Goal: Browse casually: Explore the website without a specific task or goal

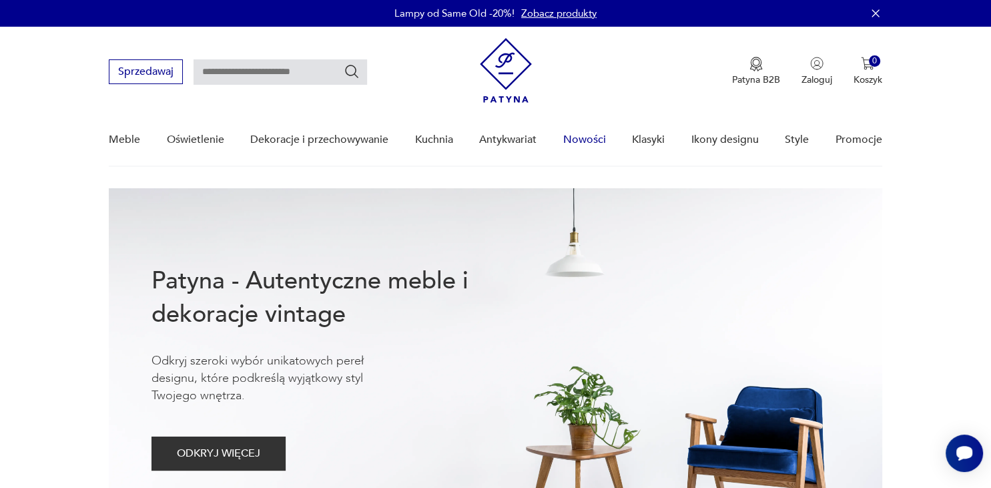
click at [572, 142] on link "Nowości" at bounding box center [584, 139] width 43 height 51
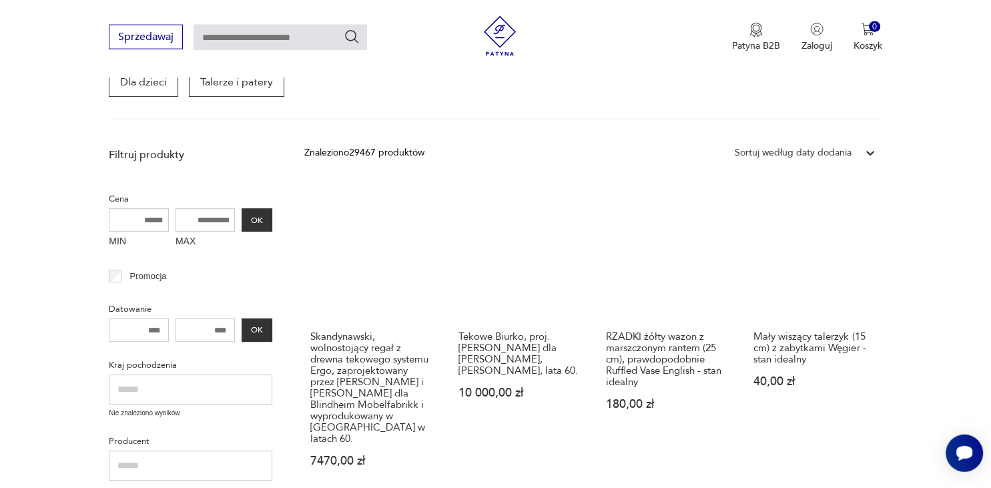
scroll to position [271, 0]
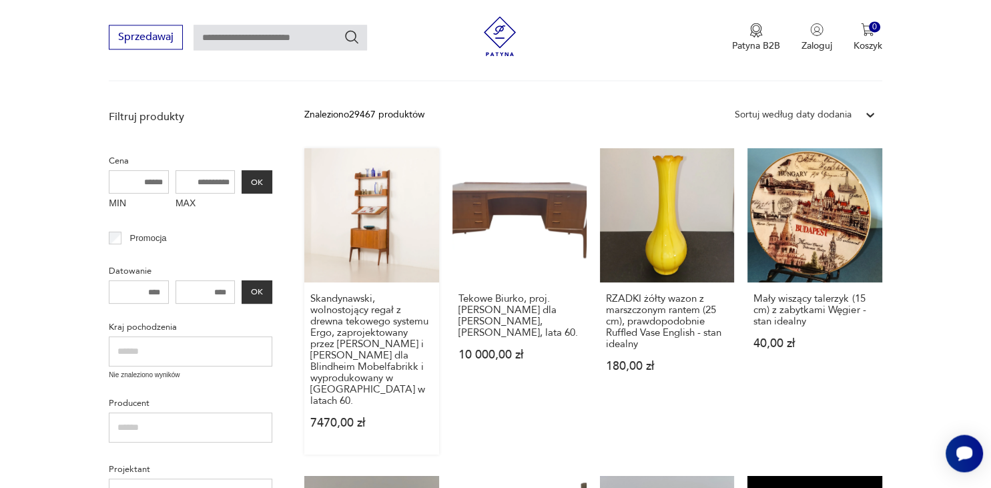
click at [357, 217] on link "Skandynawski, wolnostojący regał z drewna tekowego systemu Ergo, zaprojektowany…" at bounding box center [371, 301] width 134 height 306
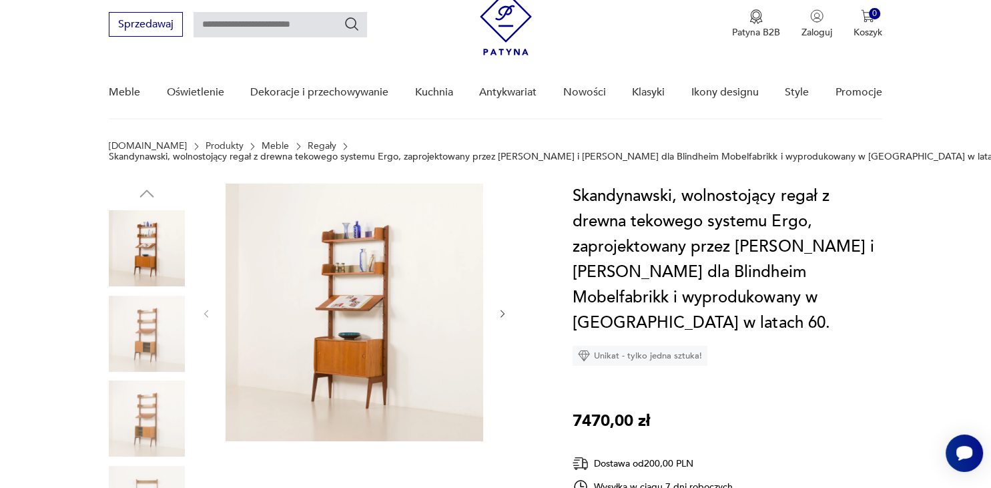
scroll to position [70, 0]
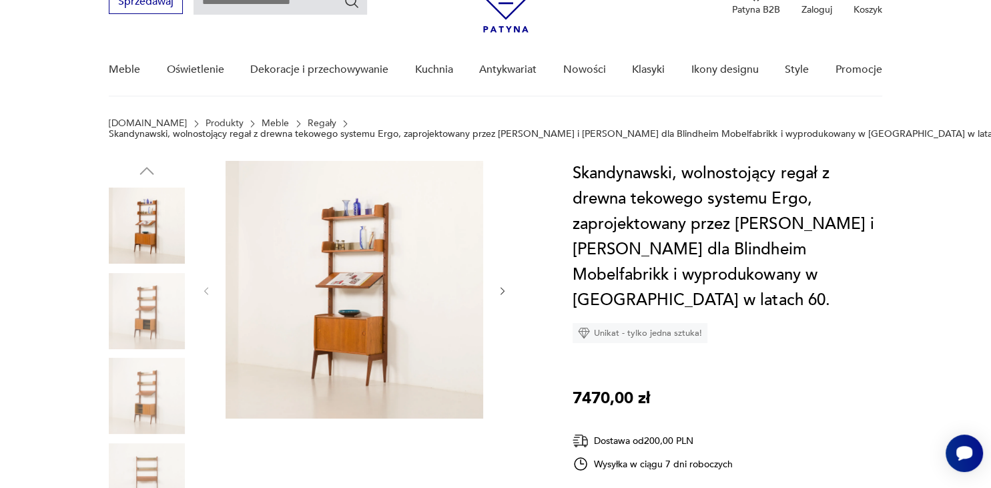
click at [503, 288] on icon "button" at bounding box center [502, 291] width 11 height 11
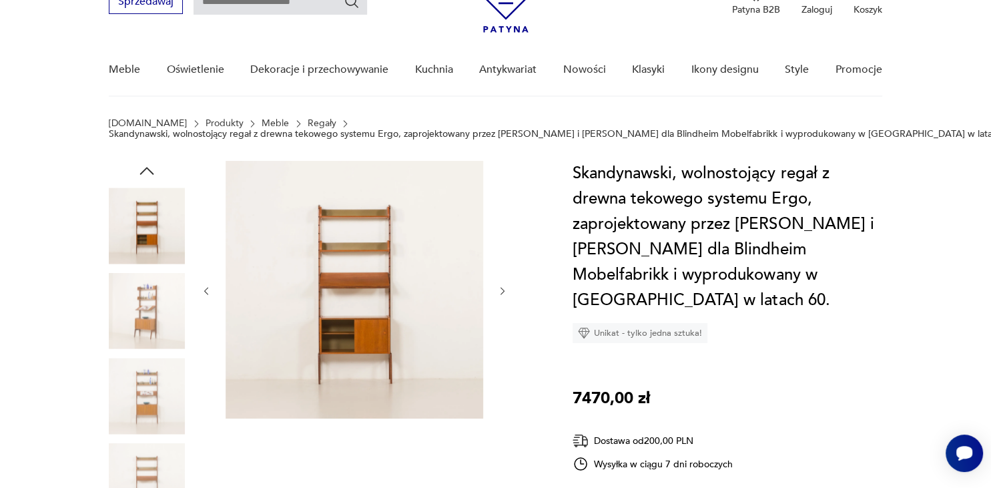
click at [503, 288] on icon "button" at bounding box center [502, 291] width 11 height 11
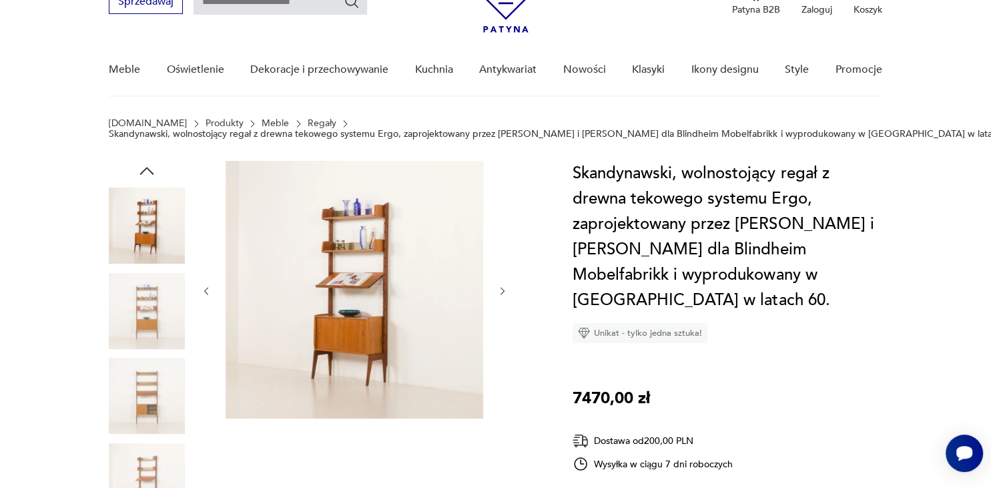
click at [354, 292] on img at bounding box center [355, 290] width 258 height 258
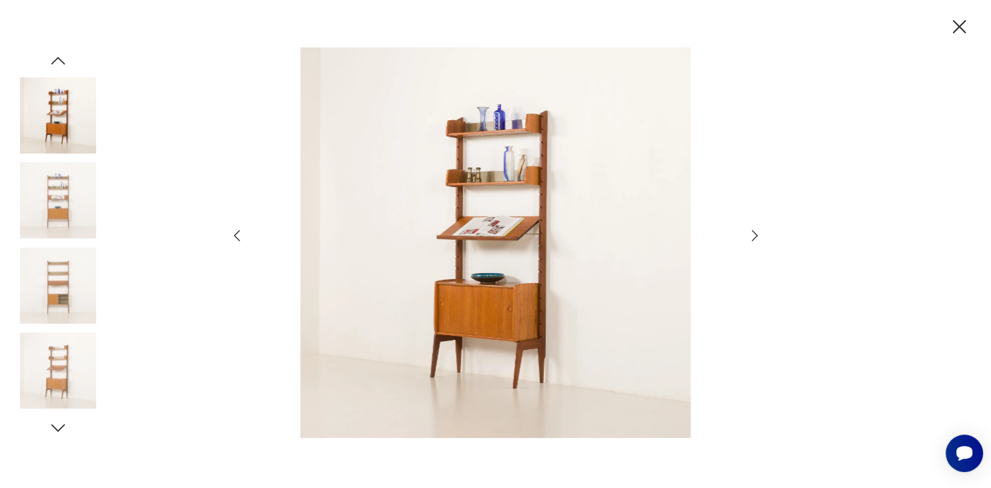
click at [751, 238] on icon "button" at bounding box center [755, 236] width 16 height 16
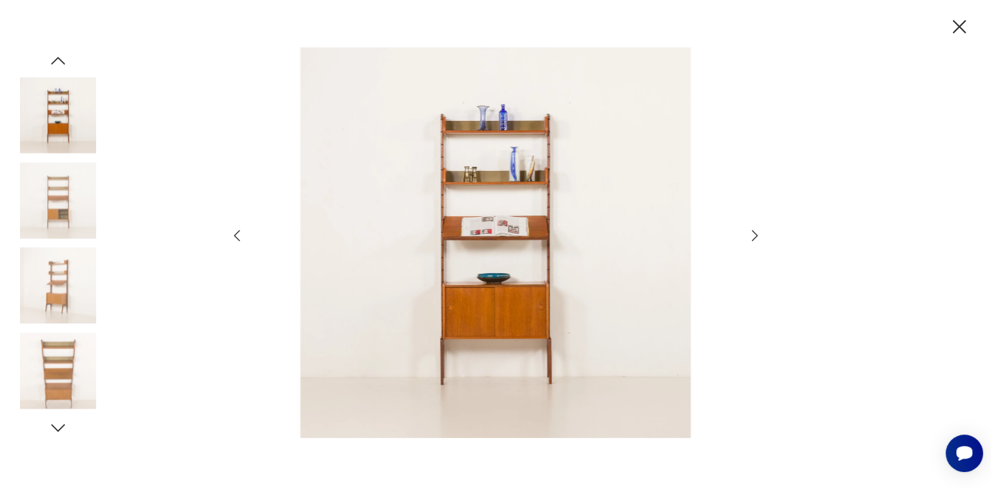
click at [751, 238] on icon "button" at bounding box center [755, 236] width 16 height 16
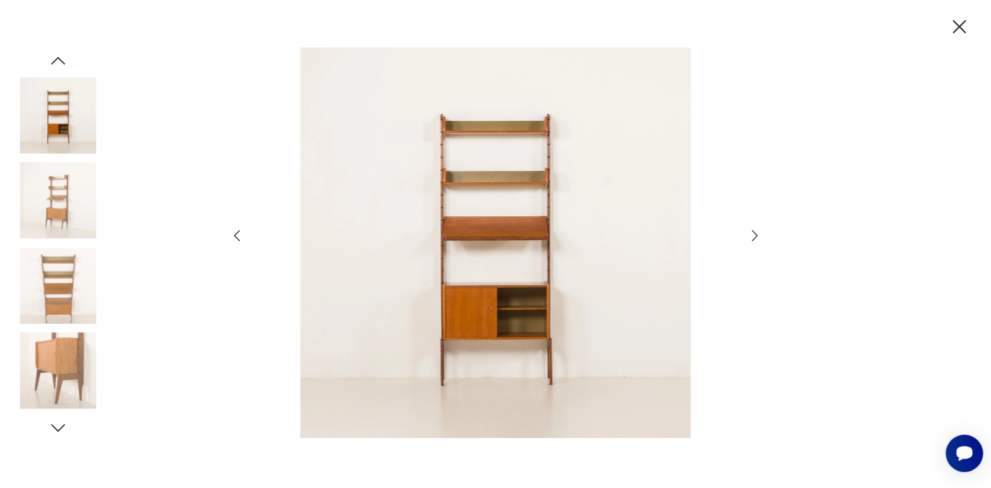
click at [751, 238] on icon "button" at bounding box center [755, 236] width 16 height 16
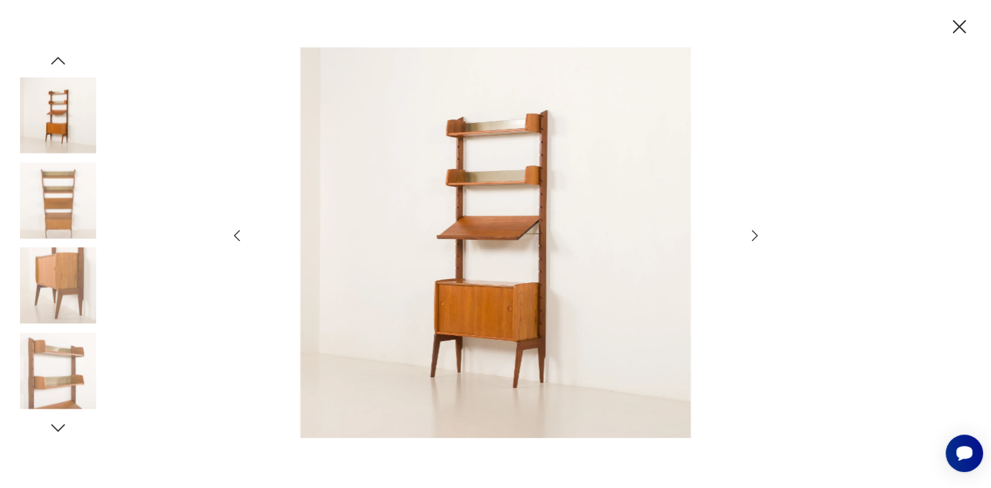
click at [953, 20] on icon "button" at bounding box center [958, 26] width 23 height 23
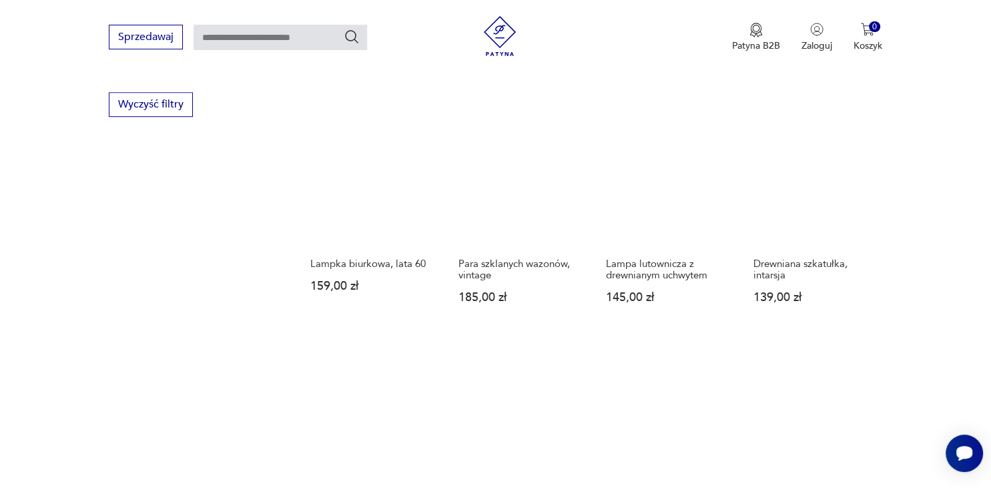
scroll to position [1257, 0]
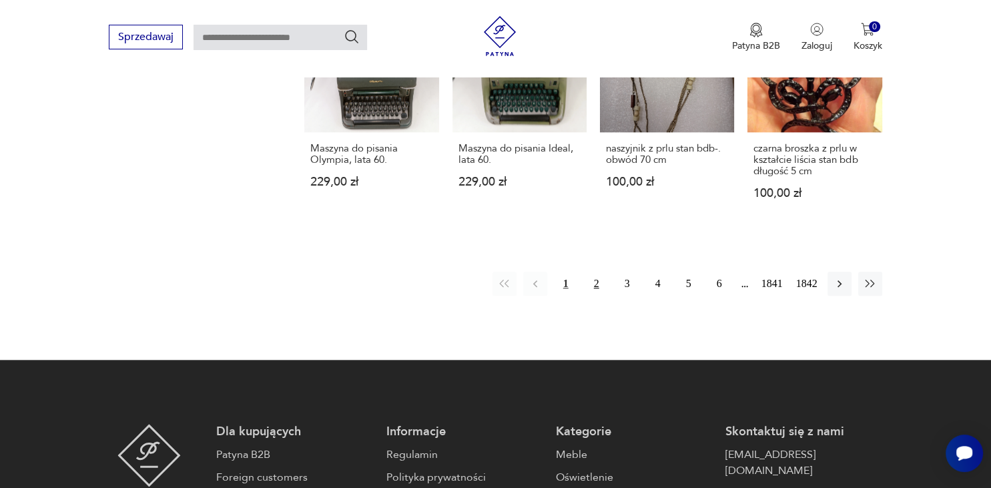
click at [595, 272] on button "2" at bounding box center [596, 284] width 24 height 24
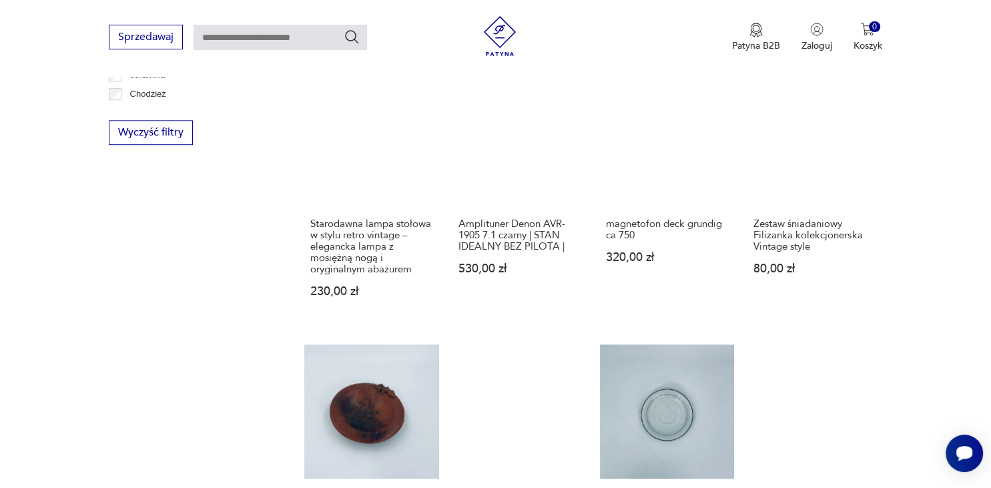
scroll to position [1229, 0]
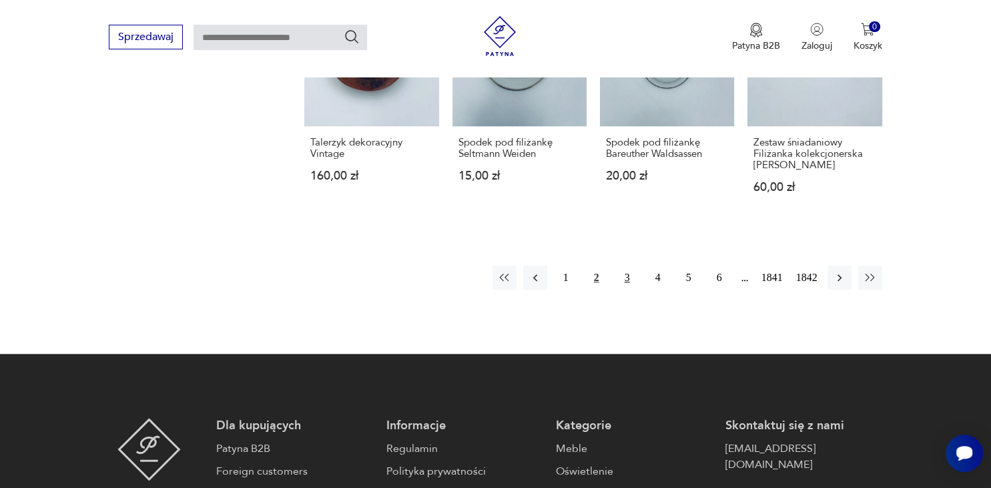
click at [626, 266] on button "3" at bounding box center [627, 278] width 24 height 24
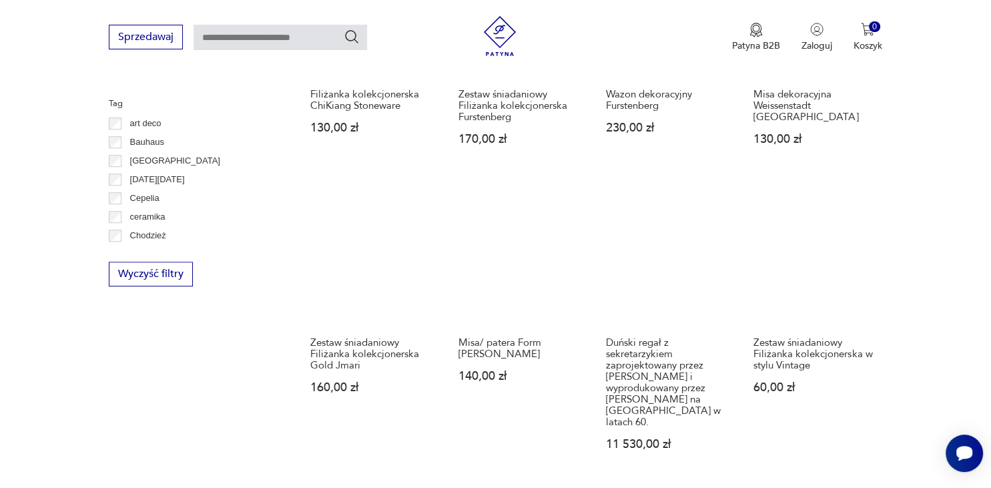
scroll to position [1088, 0]
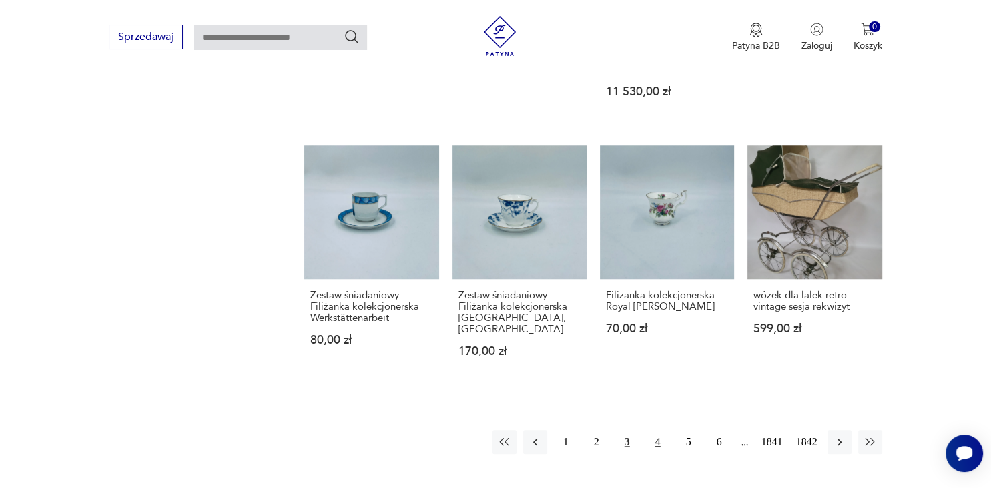
click at [658, 430] on button "4" at bounding box center [658, 442] width 24 height 24
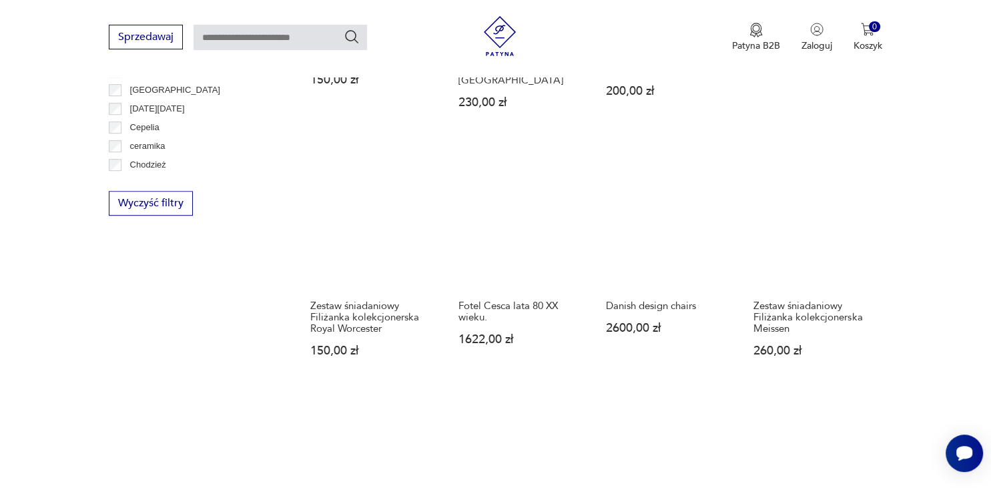
scroll to position [1158, 0]
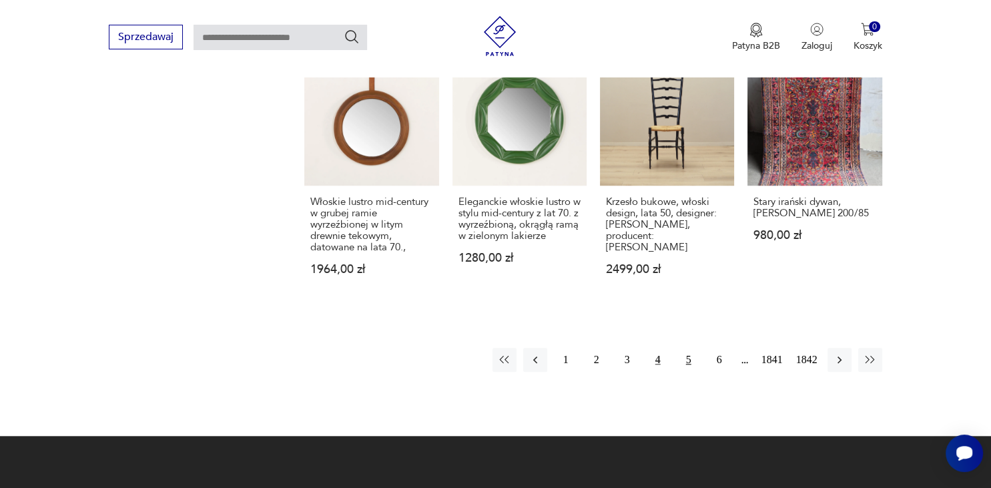
click at [685, 348] on button "5" at bounding box center [689, 360] width 24 height 24
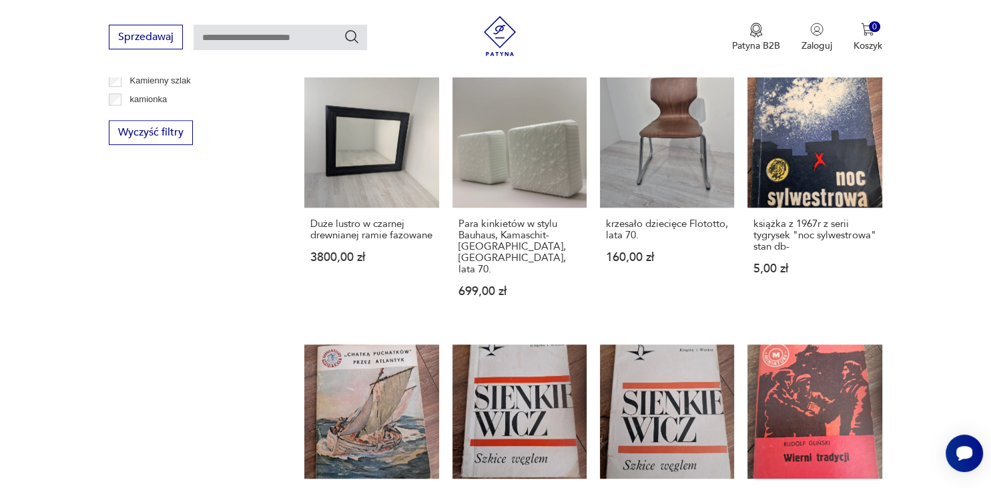
scroll to position [1229, 0]
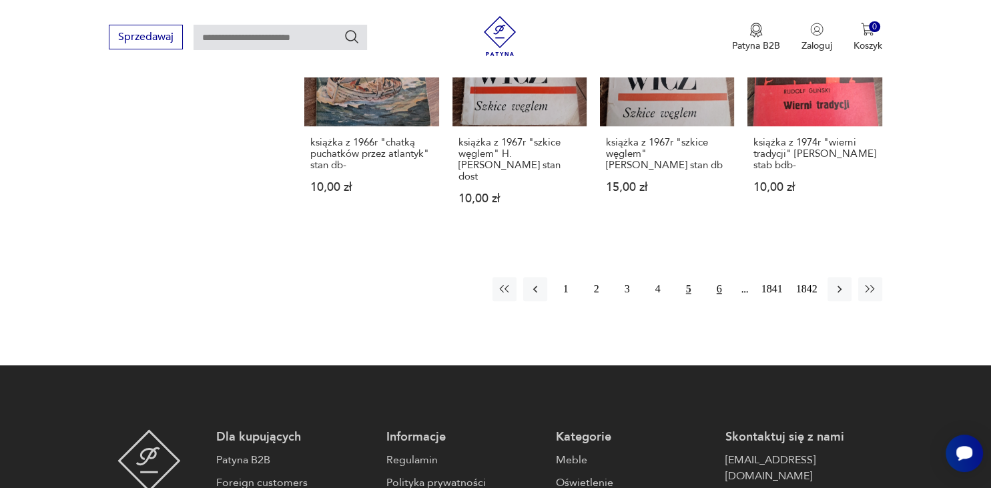
click at [723, 277] on button "6" at bounding box center [719, 289] width 24 height 24
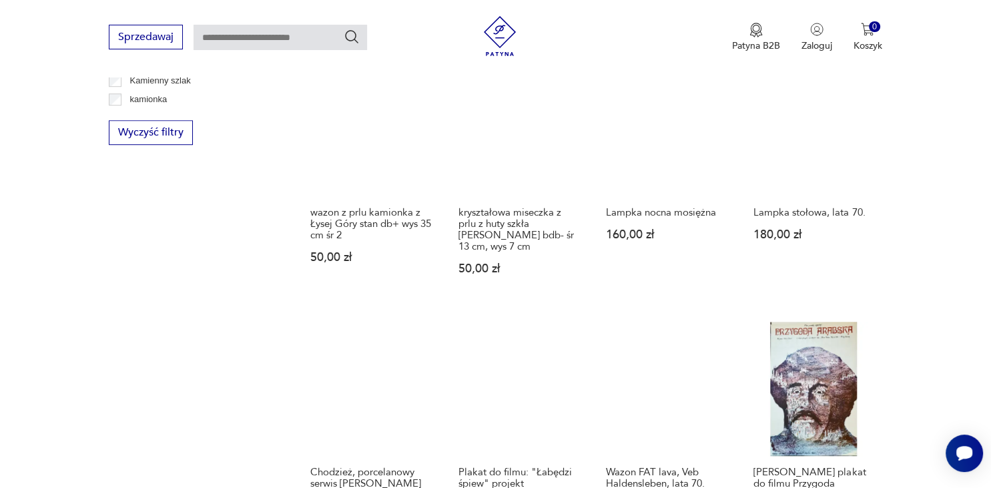
scroll to position [1229, 0]
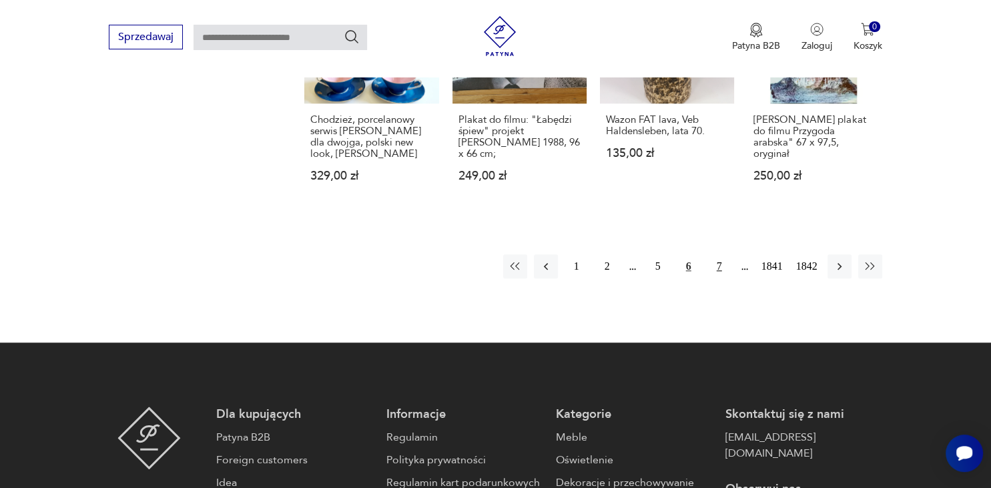
click at [717, 254] on button "7" at bounding box center [719, 266] width 24 height 24
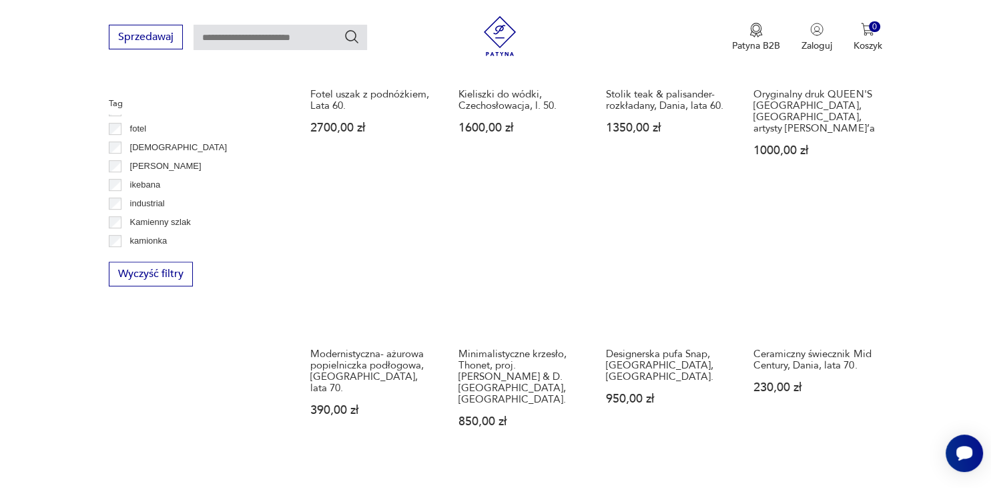
scroll to position [1088, 0]
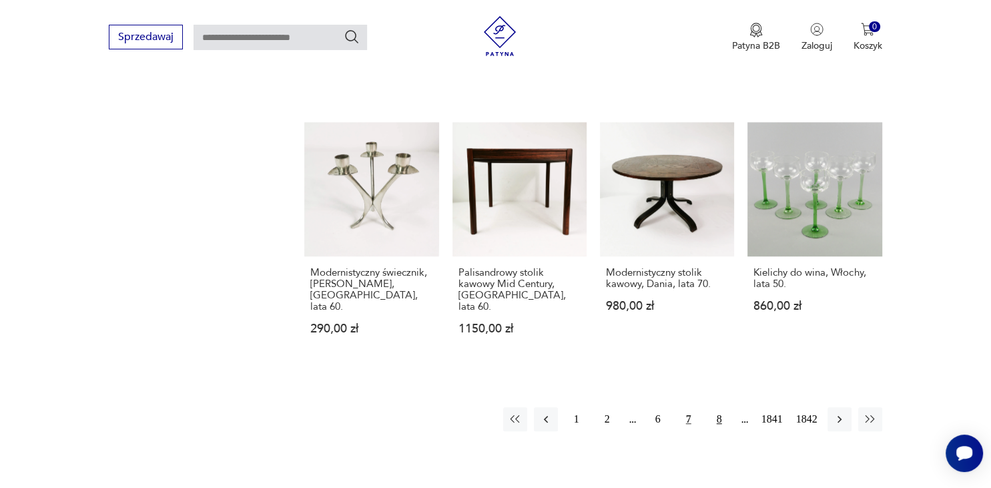
click at [717, 407] on button "8" at bounding box center [719, 419] width 24 height 24
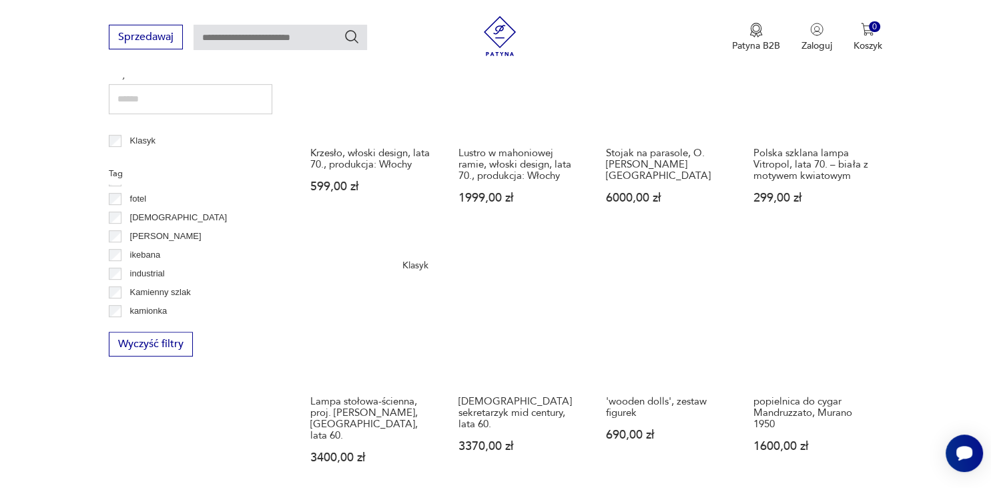
scroll to position [735, 0]
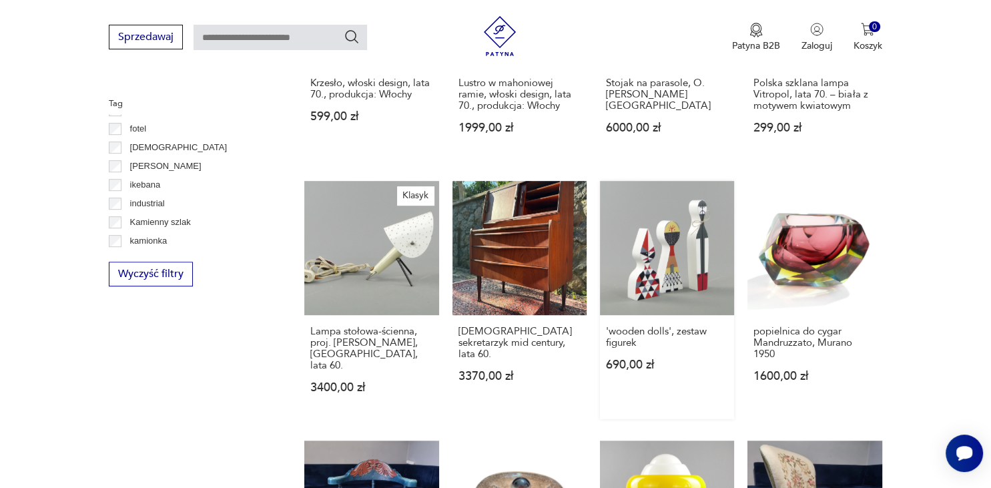
click at [649, 233] on link "'wooden dolls', zestaw figurek 690,00 zł" at bounding box center [667, 300] width 134 height 238
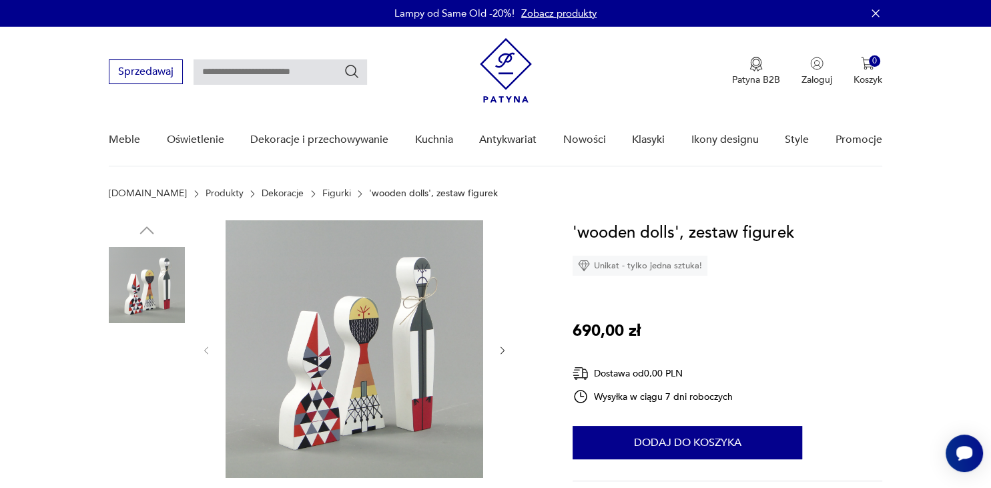
scroll to position [352, 0]
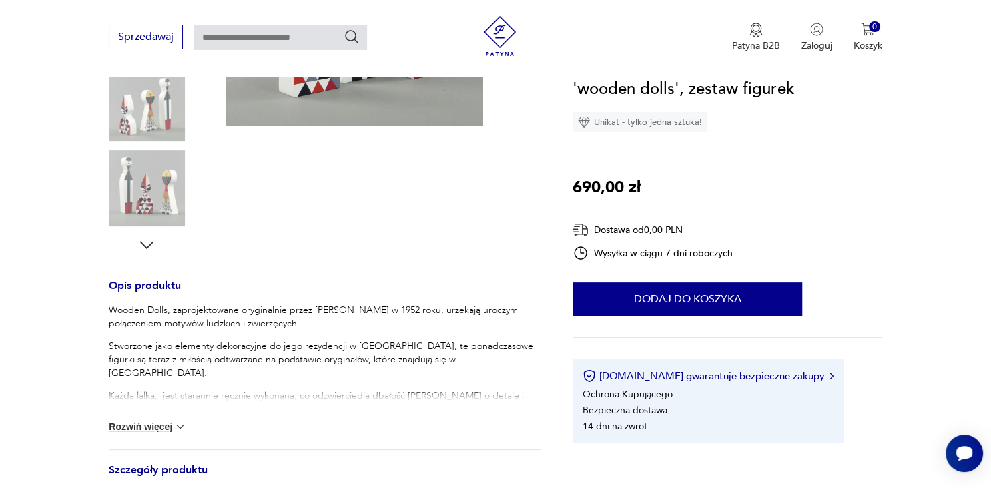
click at [163, 424] on button "Rozwiń więcej" at bounding box center [147, 426] width 77 height 13
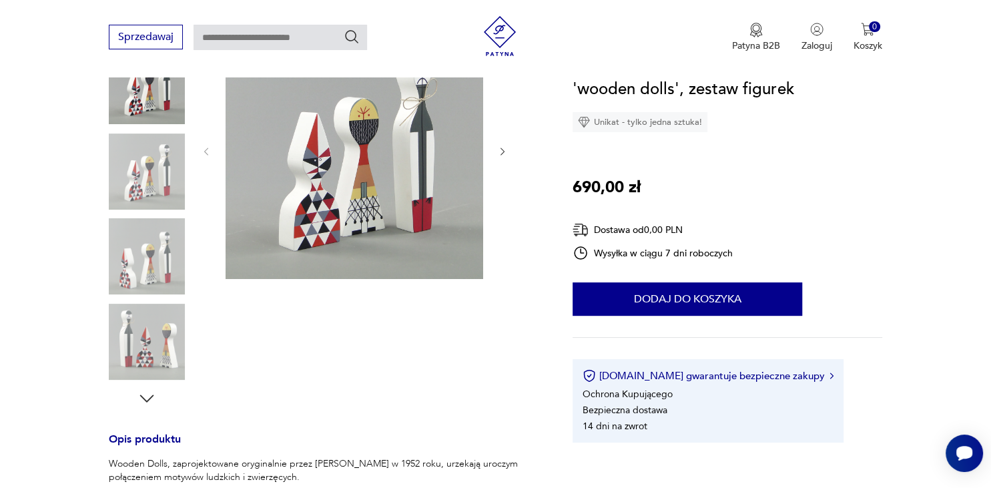
scroll to position [141, 0]
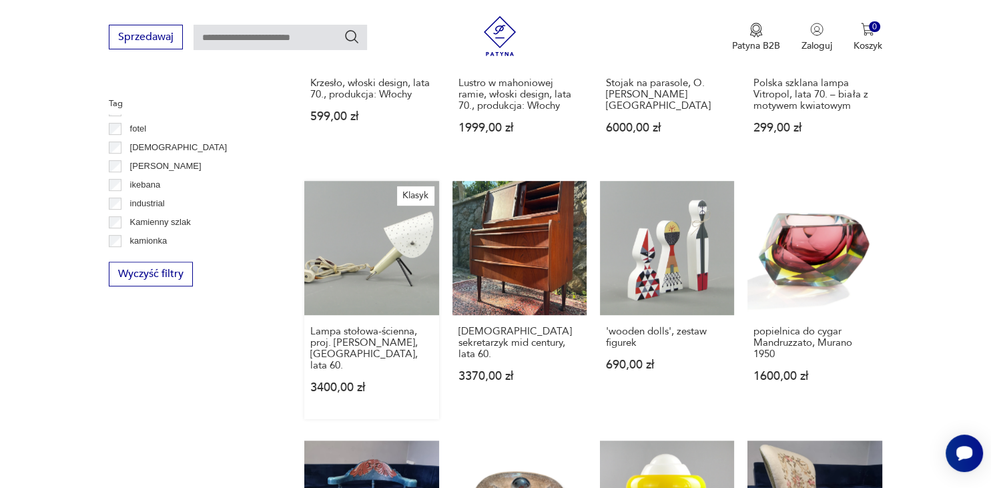
scroll to position [1018, 0]
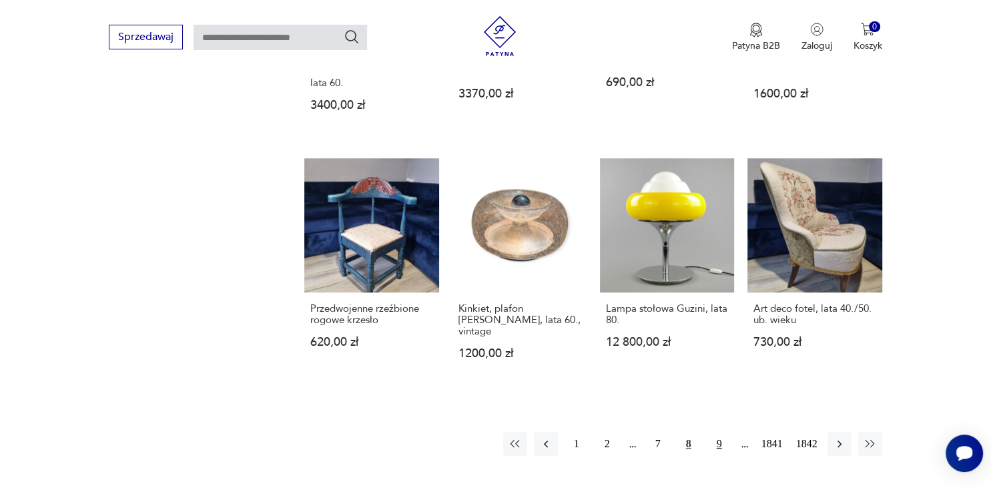
click at [715, 432] on button "9" at bounding box center [719, 444] width 24 height 24
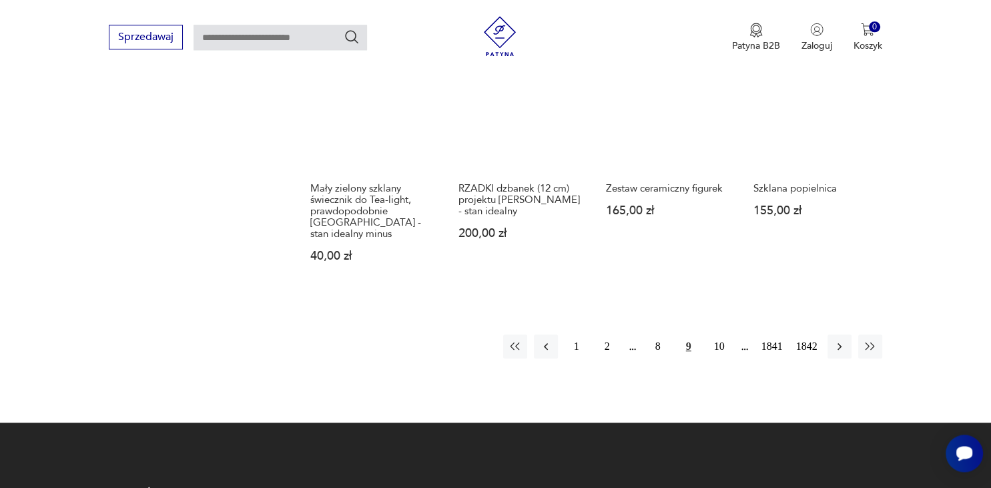
scroll to position [1229, 0]
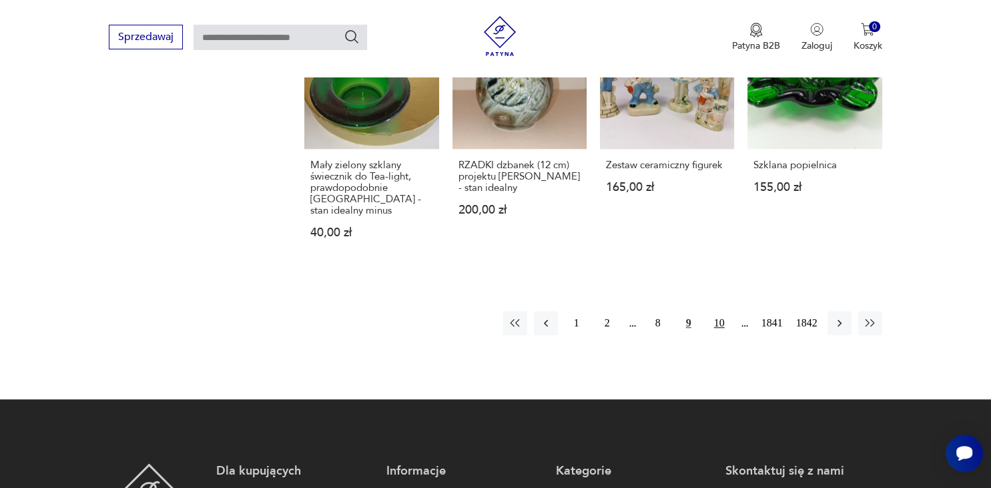
click at [721, 311] on button "10" at bounding box center [719, 323] width 24 height 24
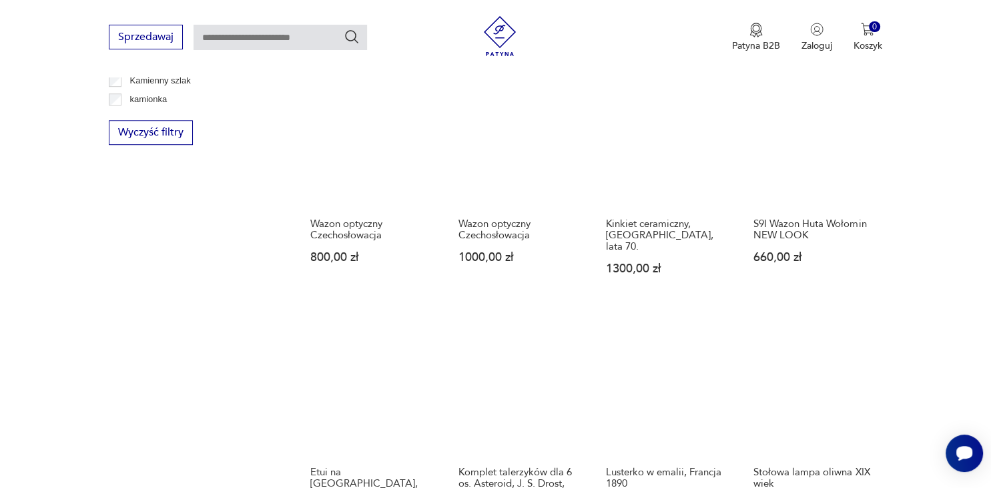
scroll to position [1229, 0]
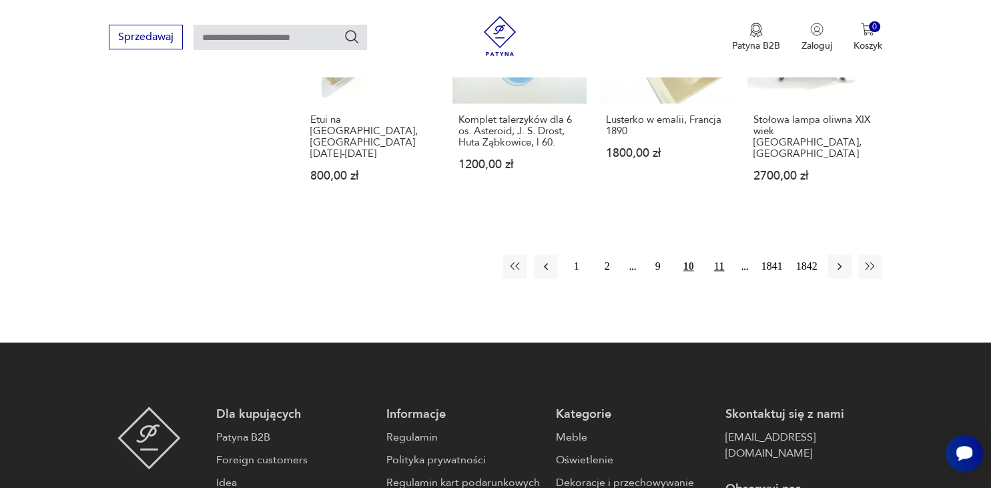
click at [719, 254] on button "11" at bounding box center [719, 266] width 24 height 24
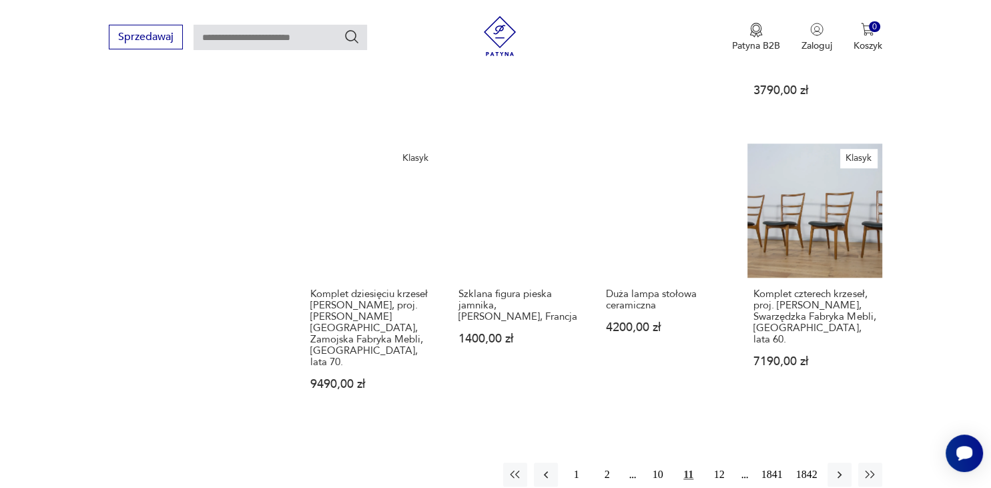
scroll to position [1088, 0]
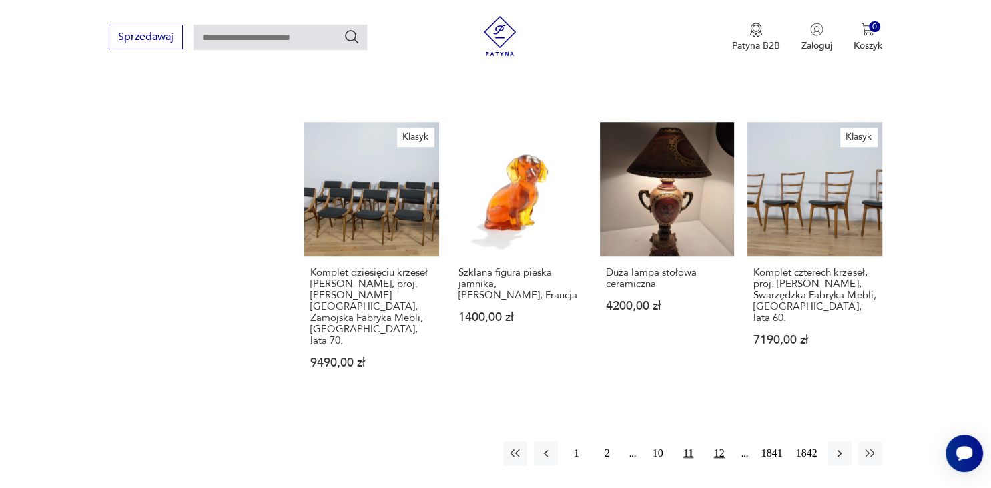
click at [719, 441] on button "12" at bounding box center [719, 453] width 24 height 24
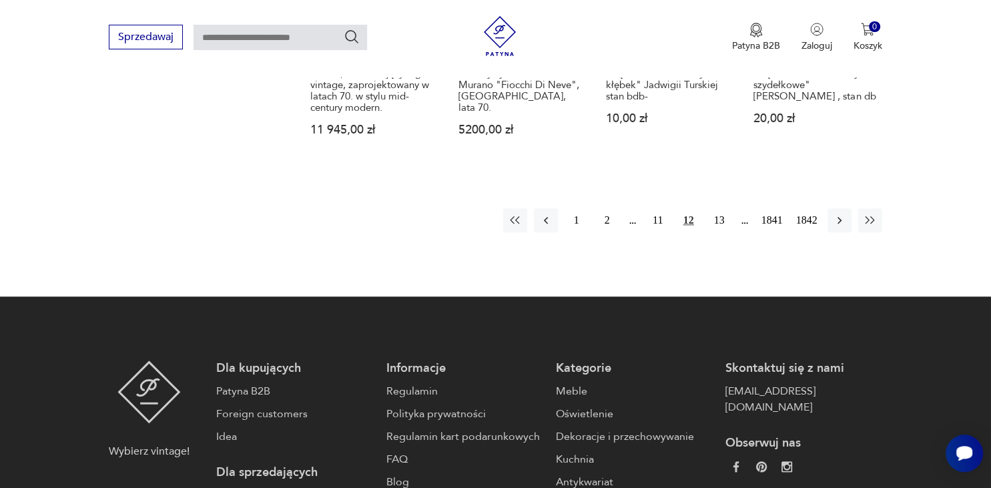
scroll to position [1370, 0]
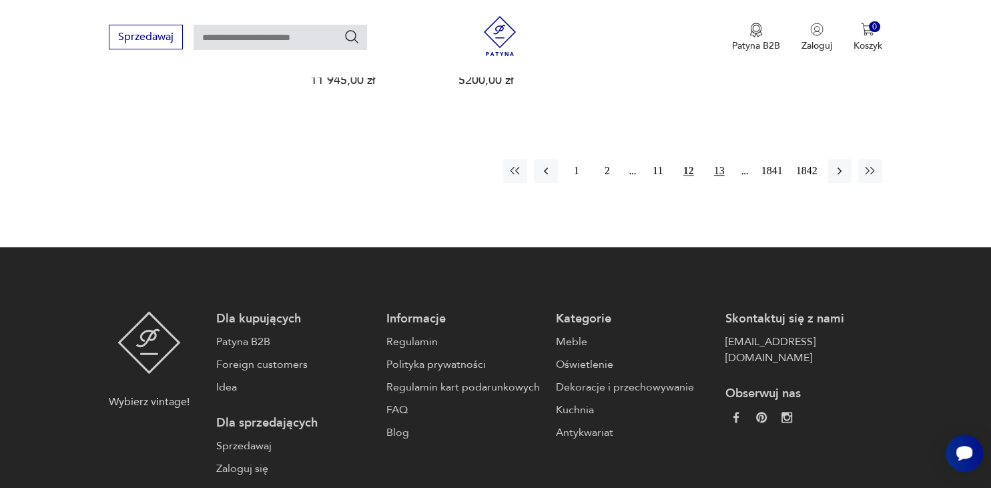
click at [717, 159] on button "13" at bounding box center [719, 171] width 24 height 24
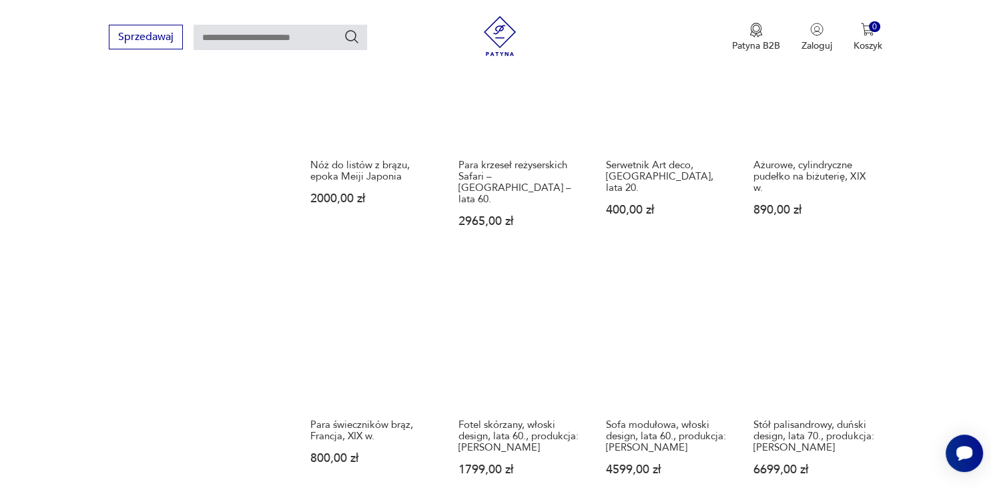
scroll to position [1370, 0]
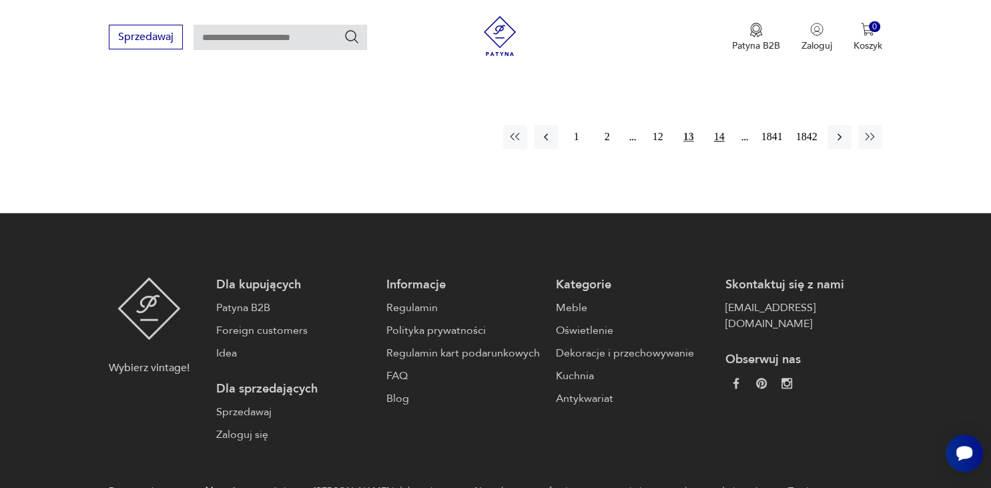
click at [720, 125] on button "14" at bounding box center [719, 137] width 24 height 24
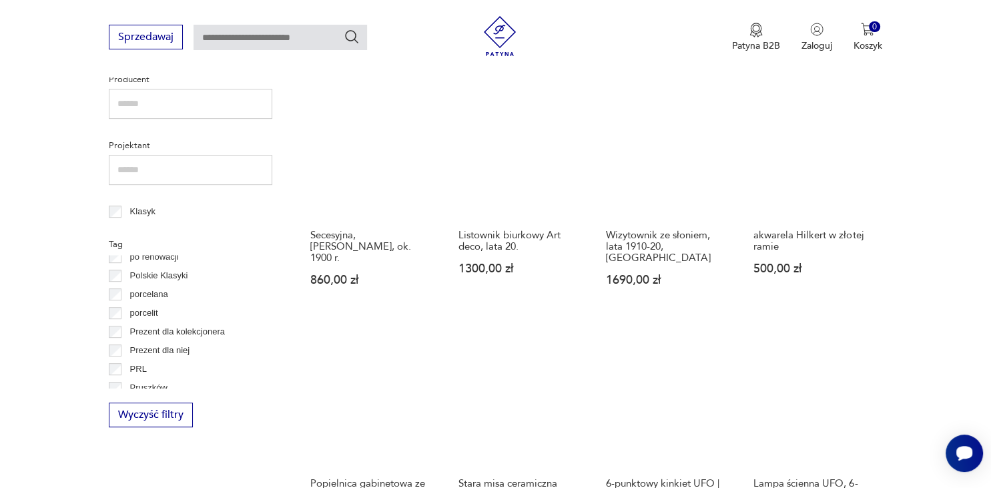
scroll to position [1018, 0]
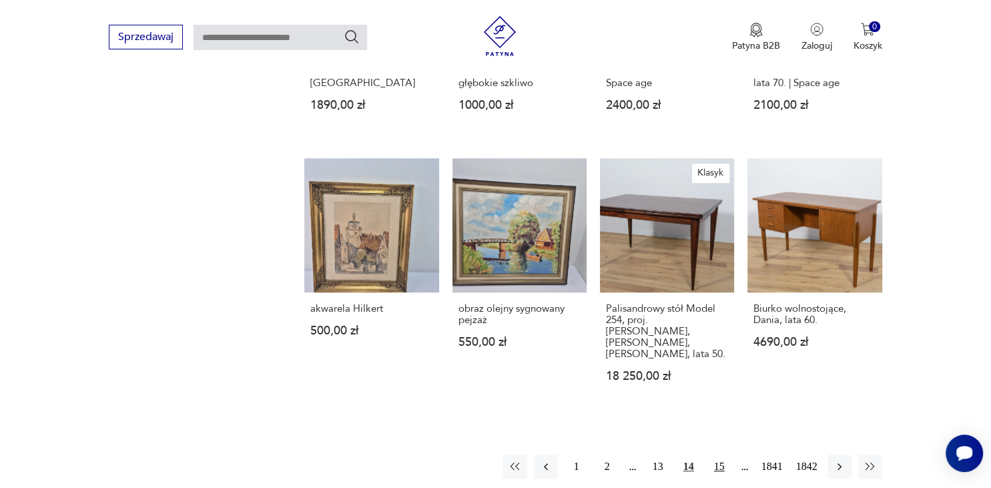
click at [719, 454] on button "15" at bounding box center [719, 466] width 24 height 24
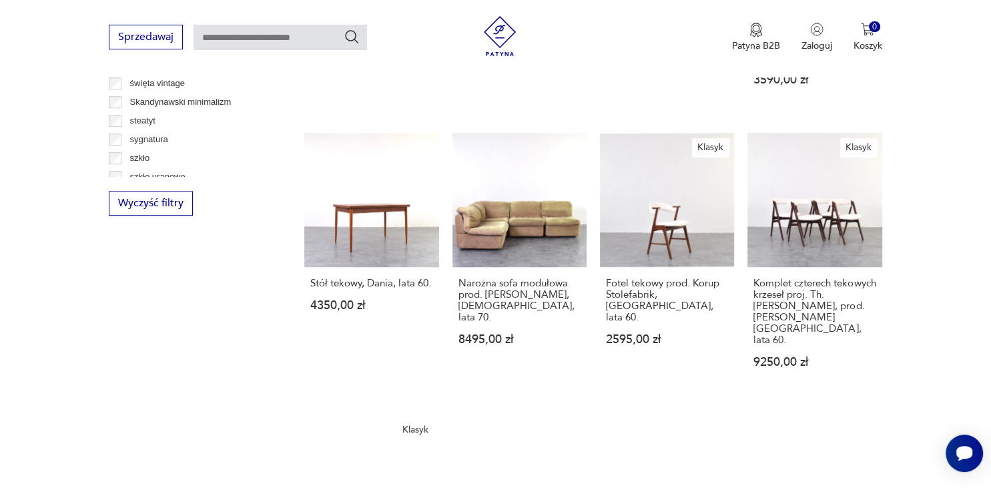
scroll to position [1158, 0]
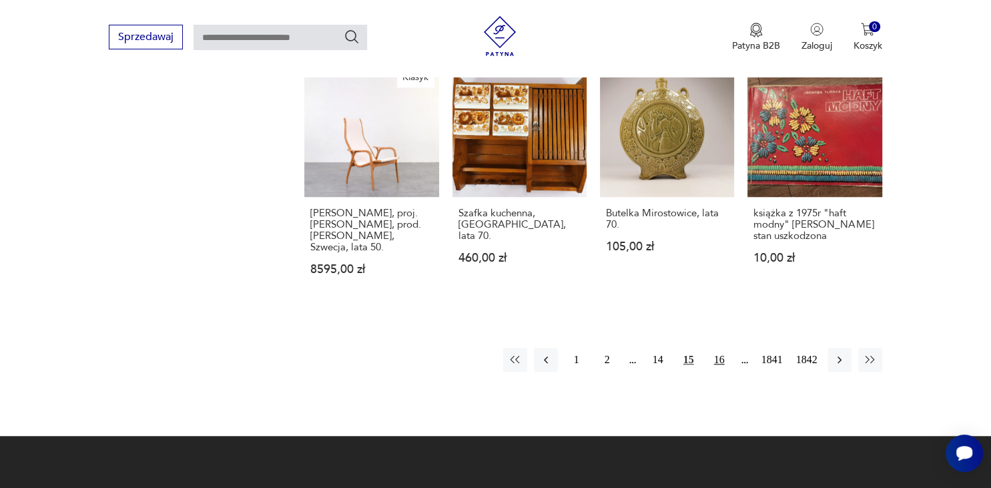
click at [721, 348] on button "16" at bounding box center [719, 360] width 24 height 24
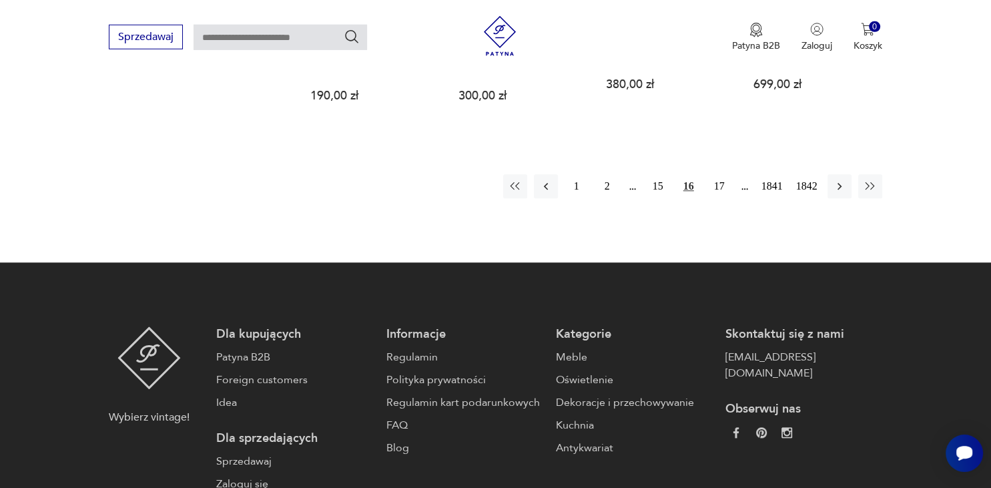
scroll to position [1299, 0]
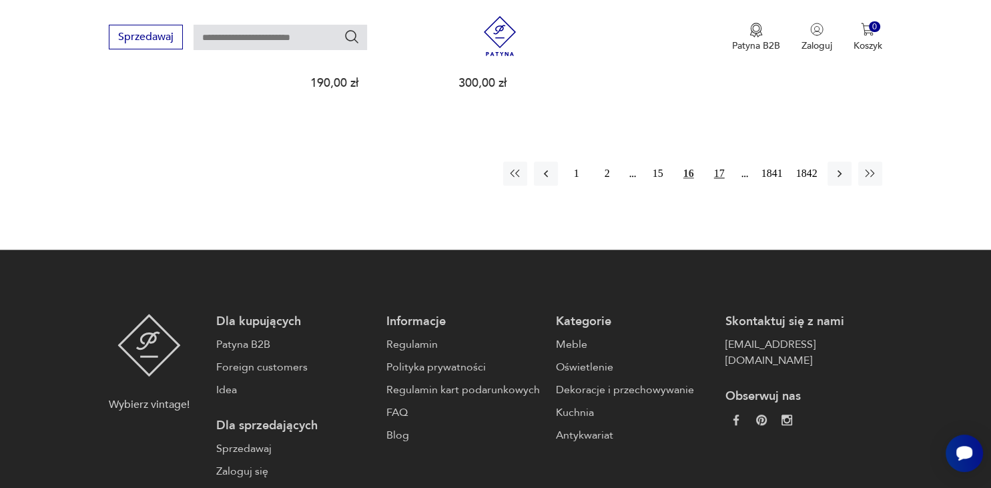
click at [714, 165] on button "17" at bounding box center [719, 173] width 24 height 24
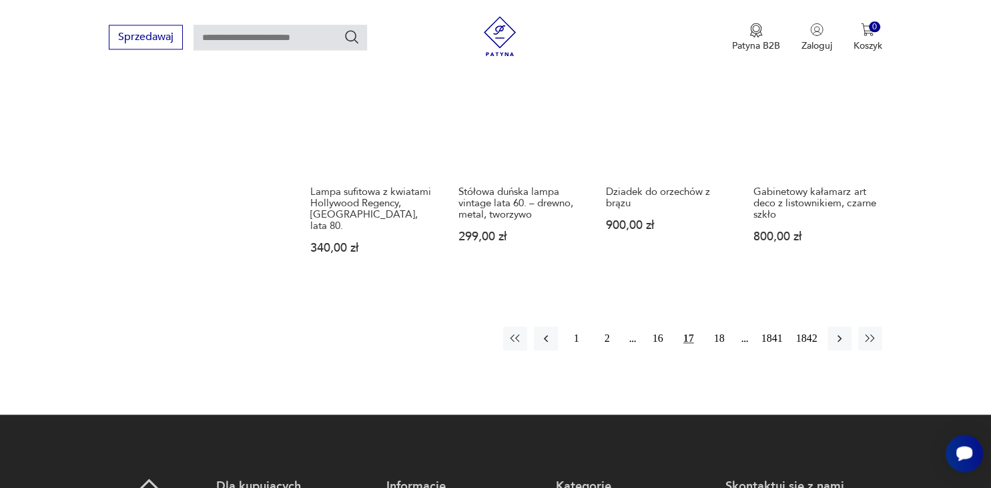
scroll to position [1158, 0]
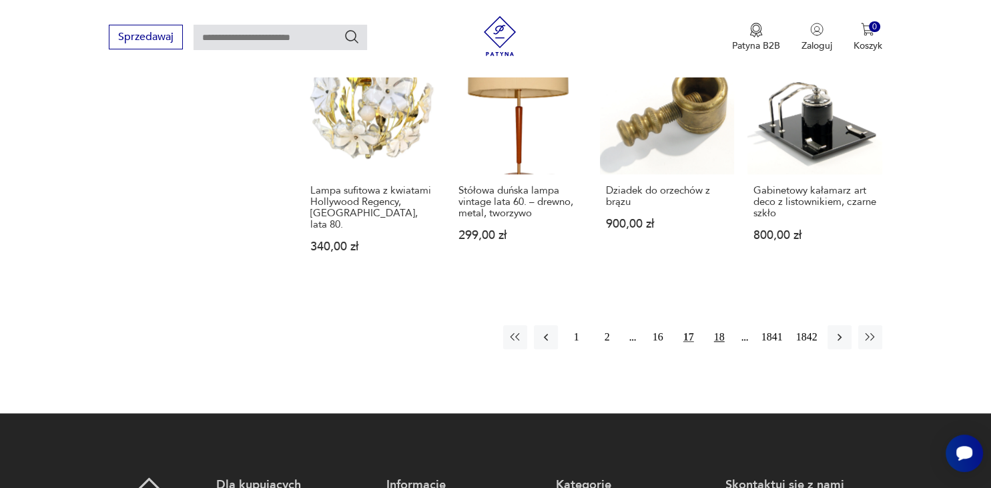
click at [719, 325] on button "18" at bounding box center [719, 337] width 24 height 24
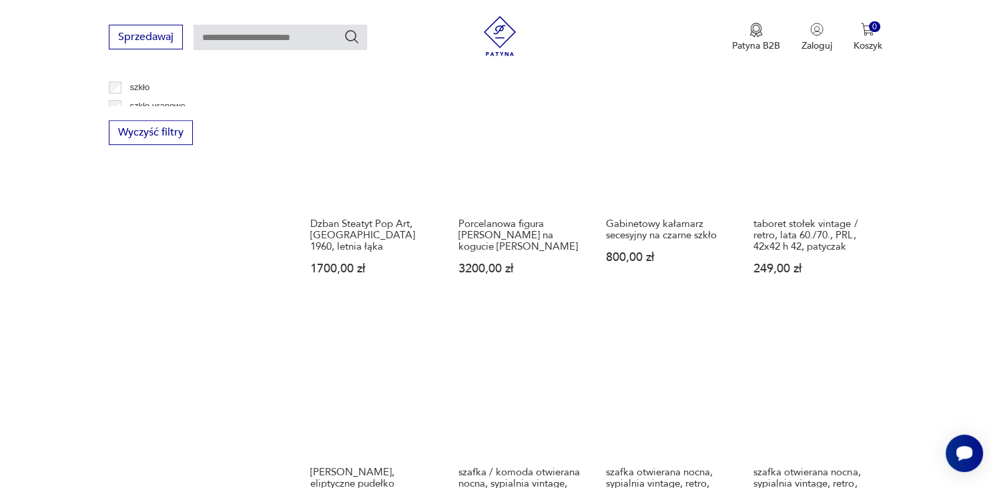
scroll to position [1229, 0]
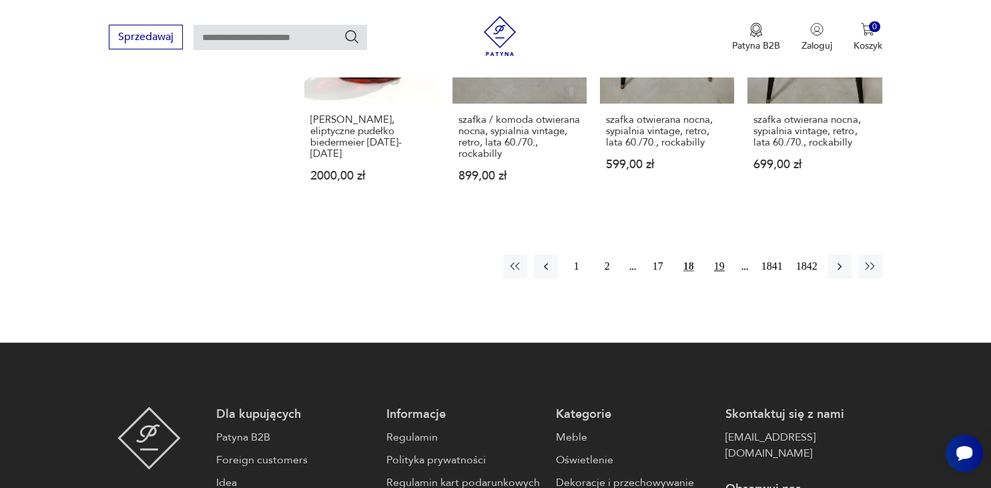
click at [717, 258] on button "19" at bounding box center [719, 266] width 24 height 24
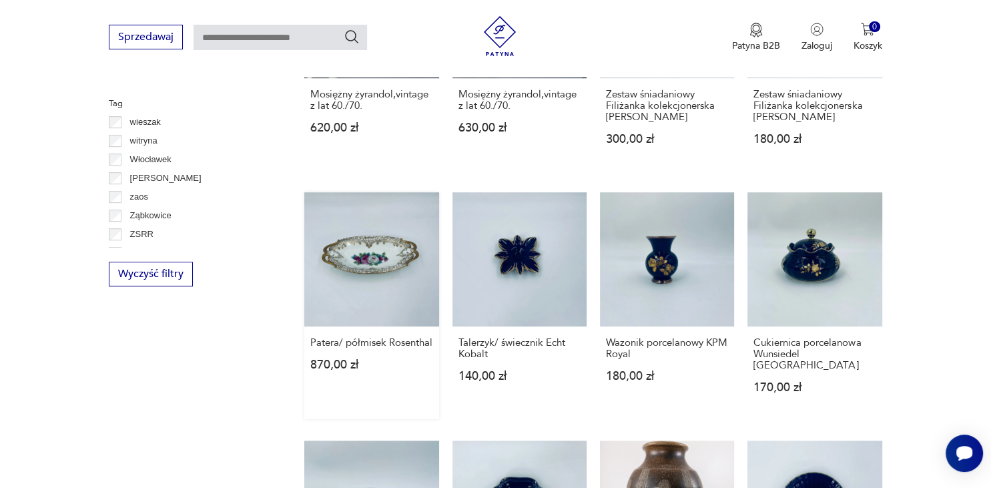
scroll to position [1018, 0]
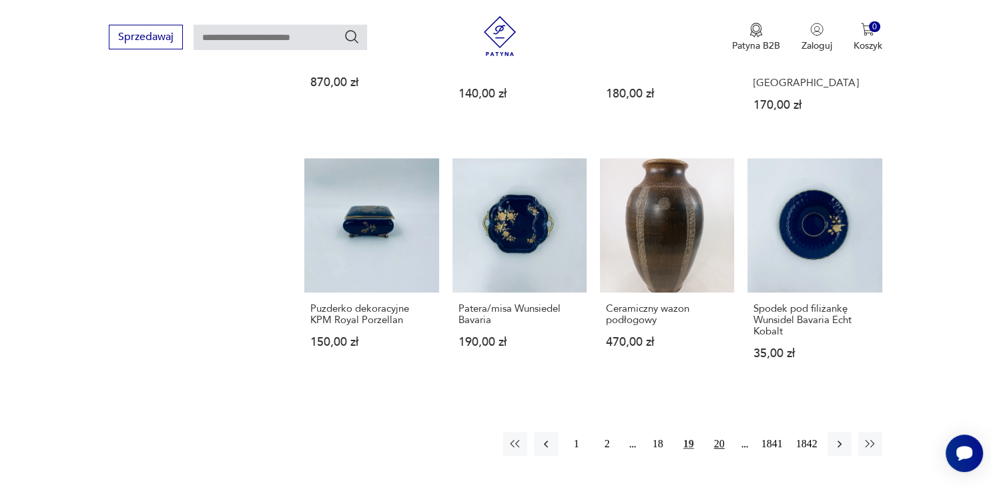
click at [714, 442] on button "20" at bounding box center [719, 444] width 24 height 24
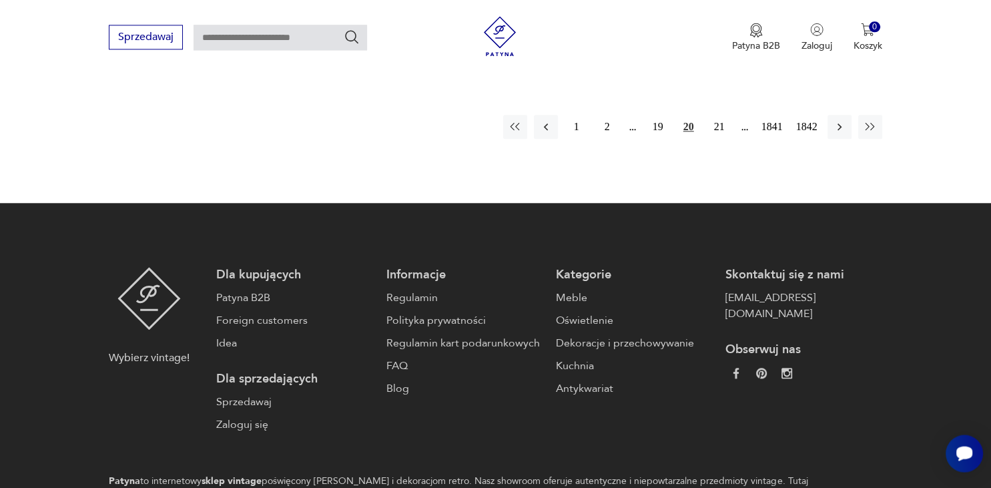
scroll to position [1370, 0]
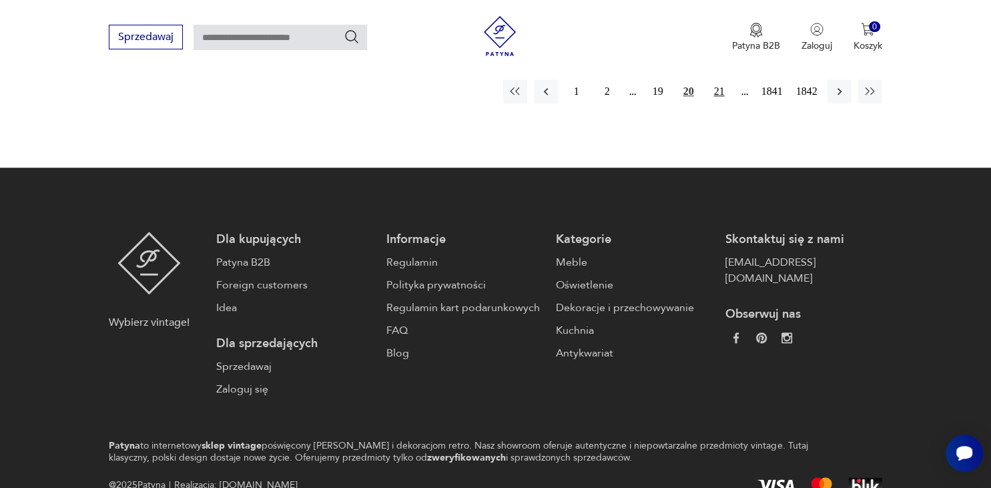
click at [717, 84] on button "21" at bounding box center [719, 91] width 24 height 24
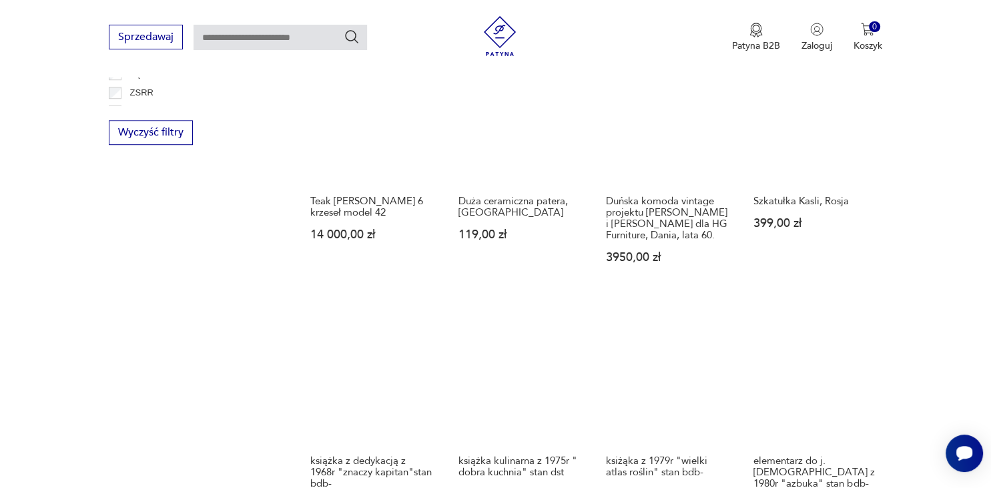
scroll to position [1229, 0]
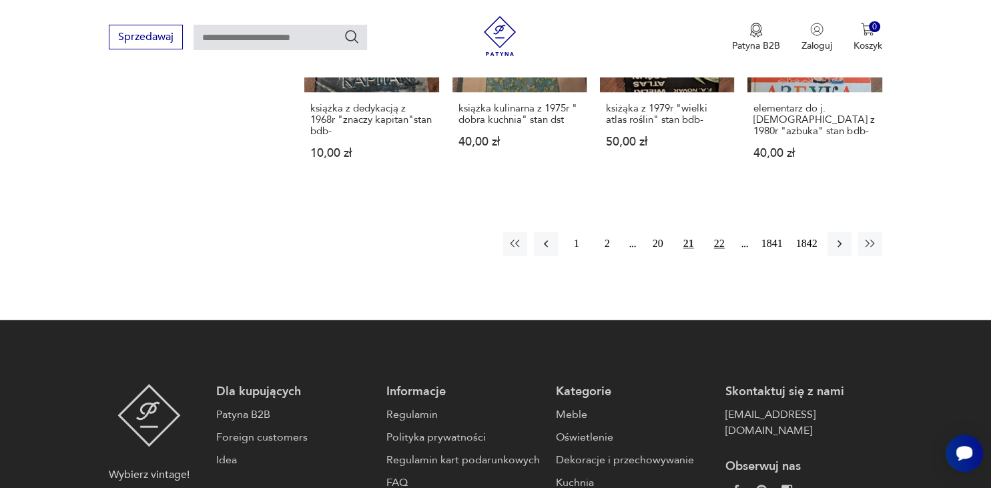
click at [719, 256] on button "22" at bounding box center [719, 244] width 24 height 24
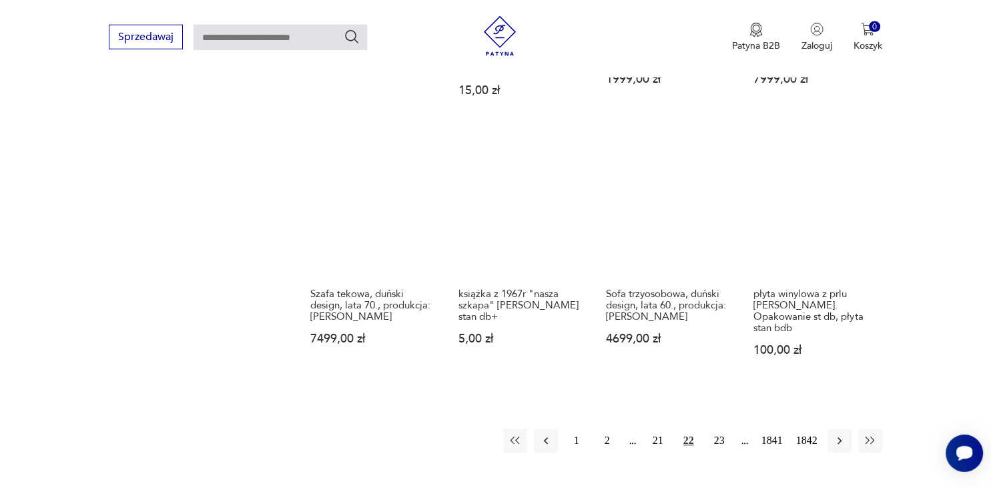
scroll to position [1088, 0]
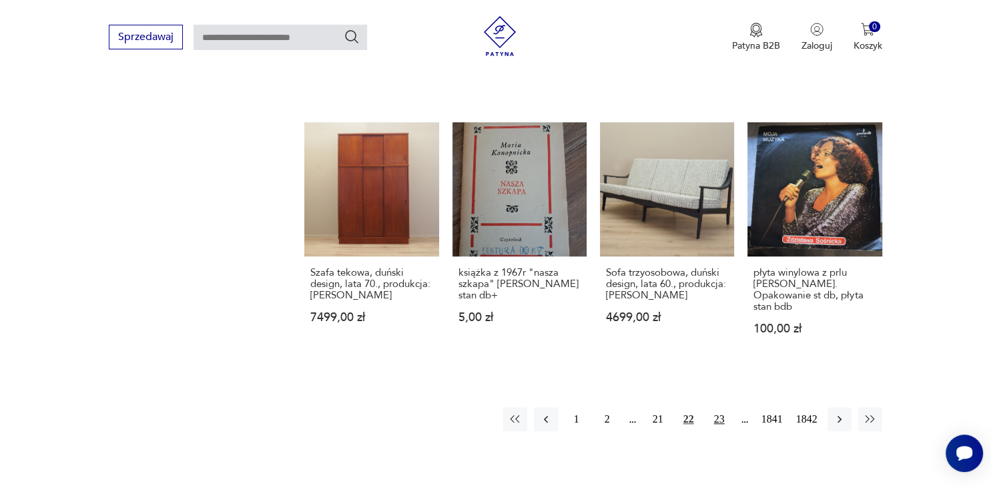
click at [715, 407] on button "23" at bounding box center [719, 419] width 24 height 24
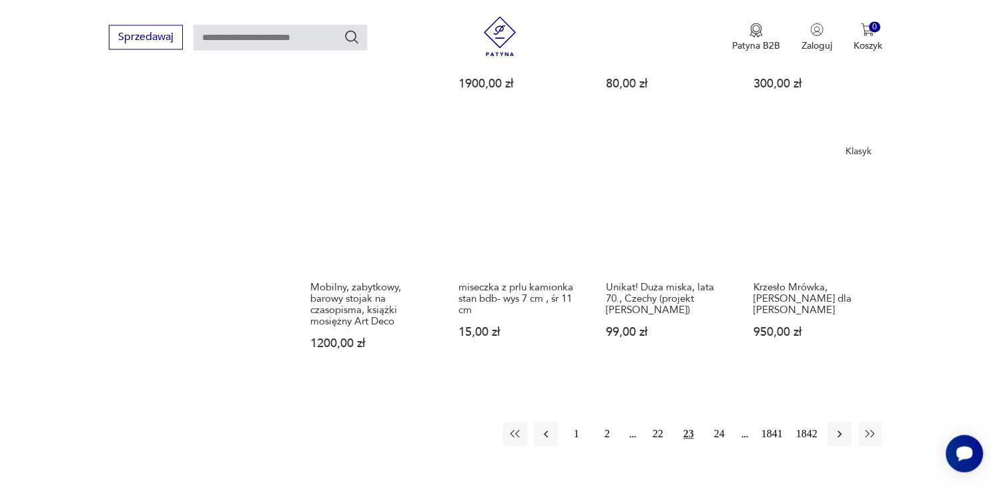
scroll to position [1158, 0]
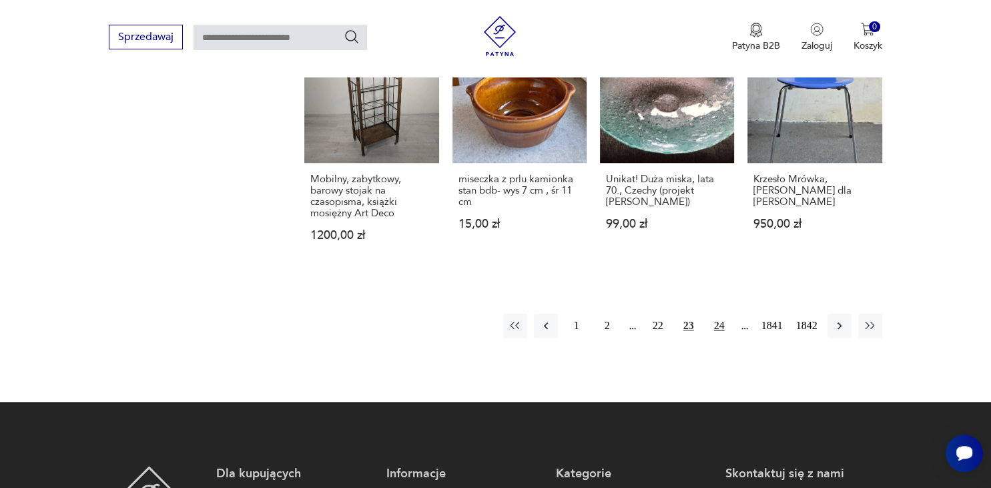
click at [718, 317] on button "24" at bounding box center [719, 326] width 24 height 24
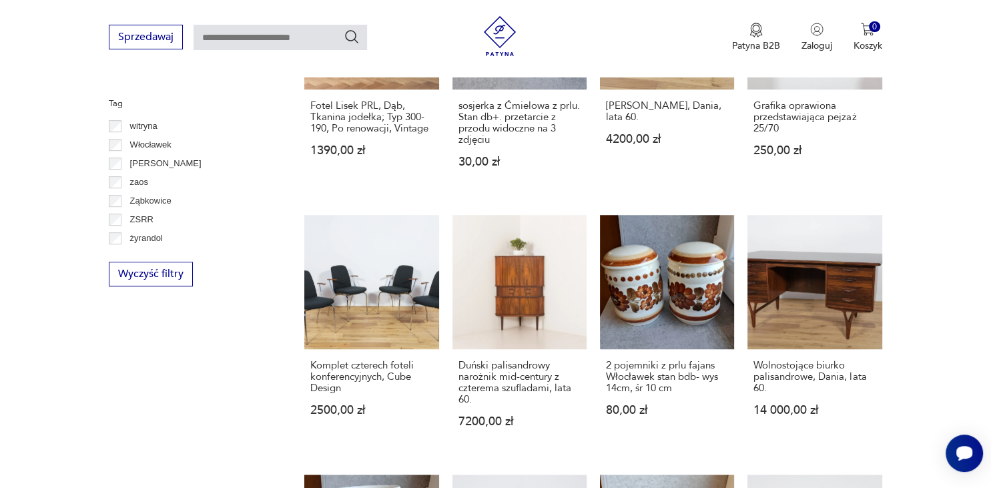
scroll to position [1018, 0]
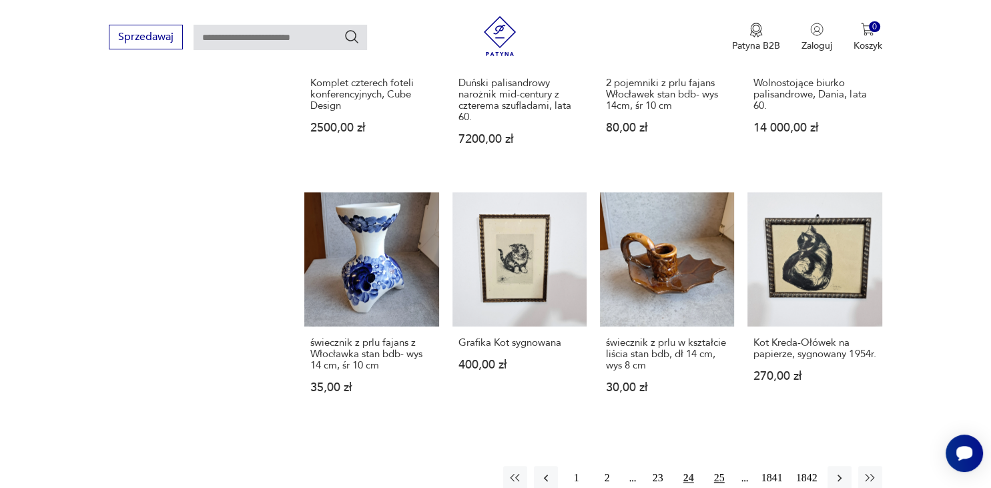
click at [721, 466] on button "25" at bounding box center [719, 478] width 24 height 24
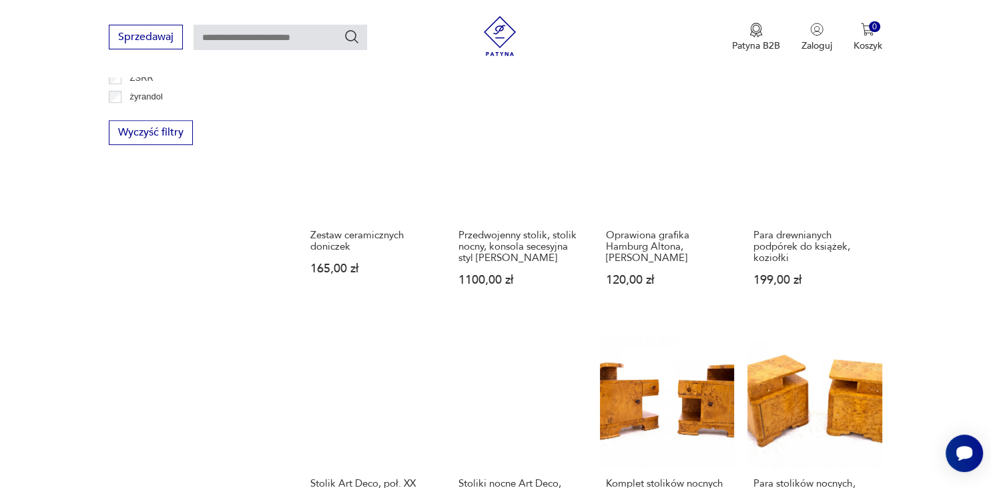
scroll to position [1158, 0]
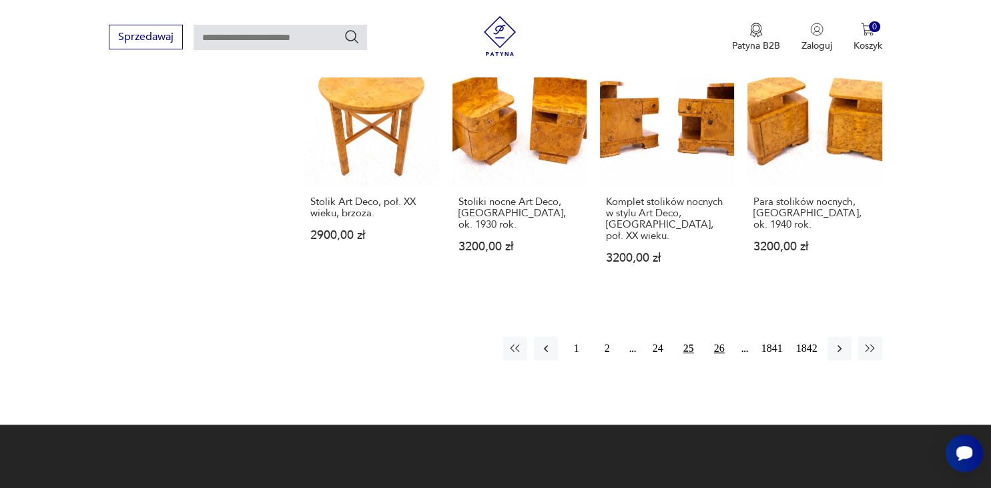
click at [714, 336] on button "26" at bounding box center [719, 348] width 24 height 24
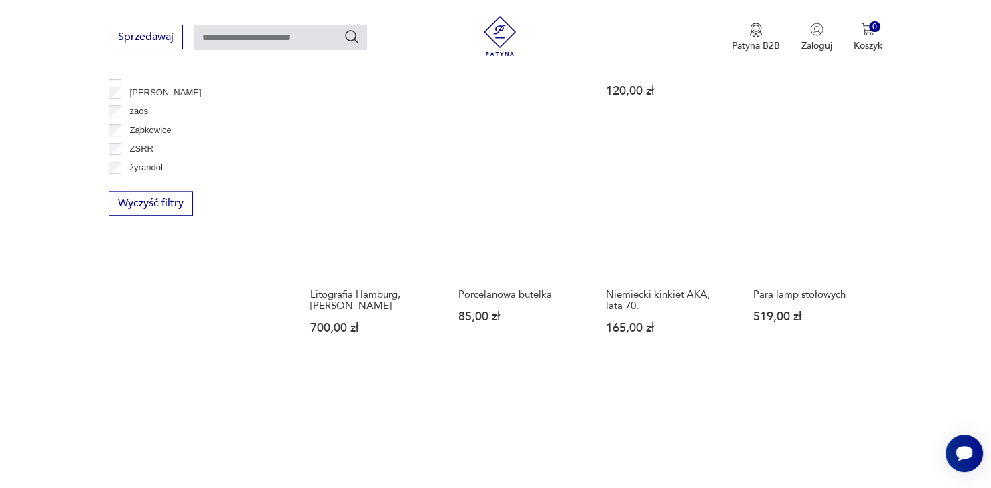
scroll to position [1088, 0]
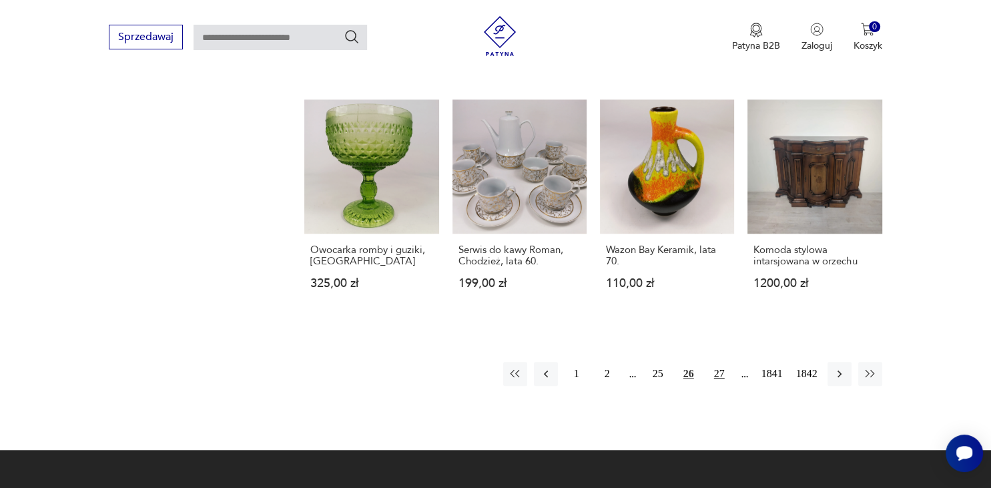
click at [715, 365] on button "27" at bounding box center [719, 374] width 24 height 24
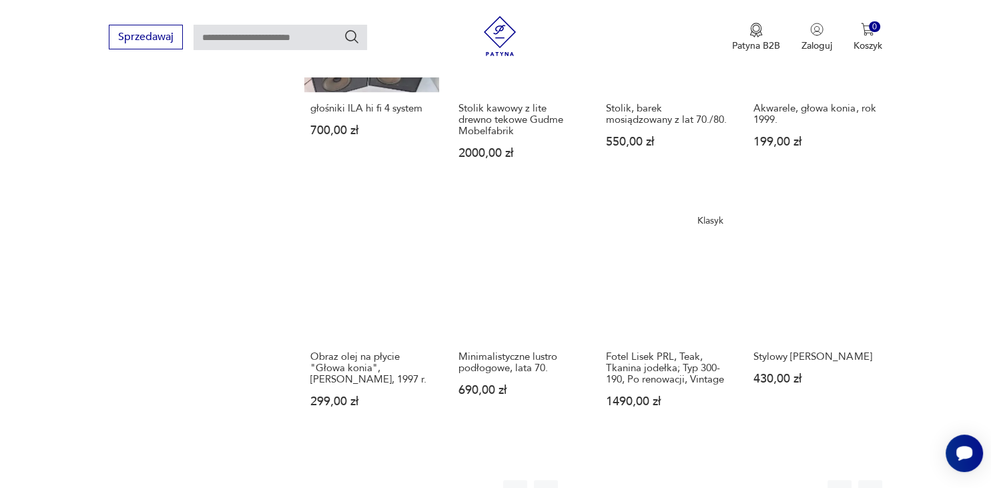
scroll to position [1229, 0]
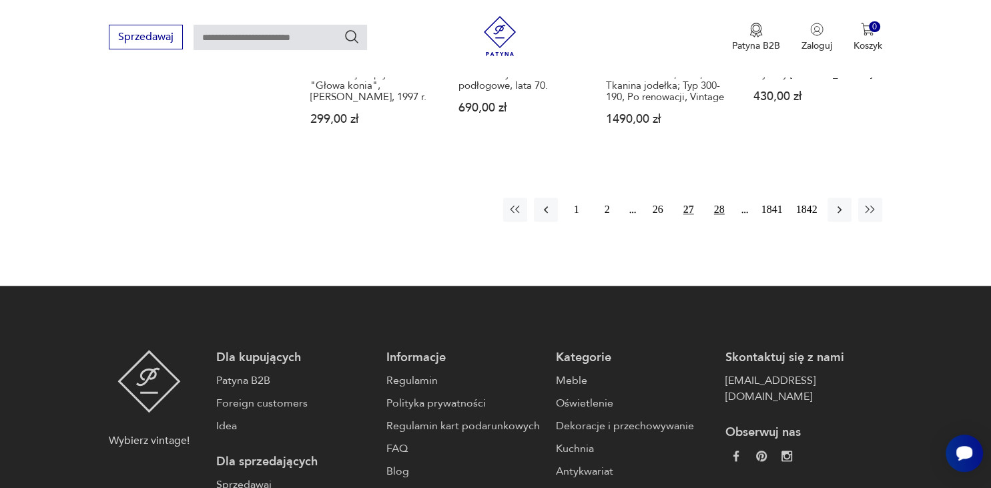
click at [723, 222] on button "28" at bounding box center [719, 209] width 24 height 24
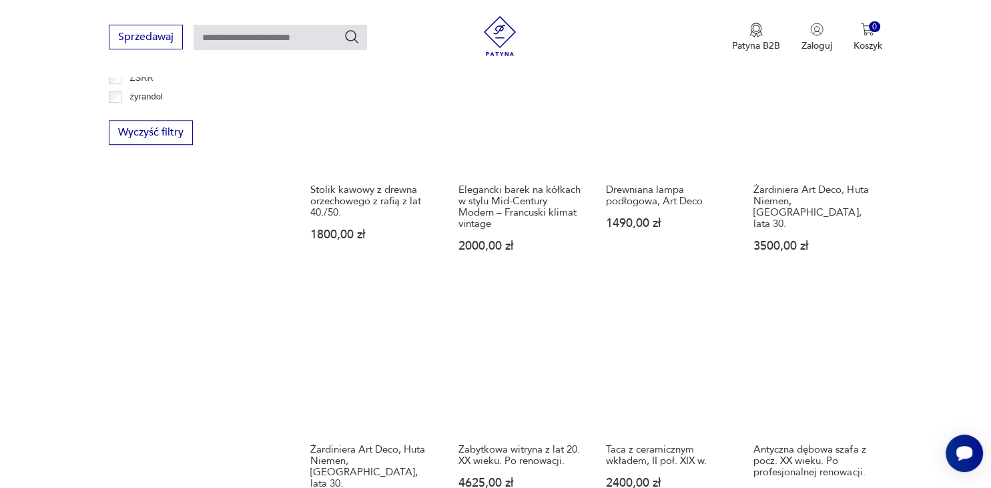
scroll to position [1229, 0]
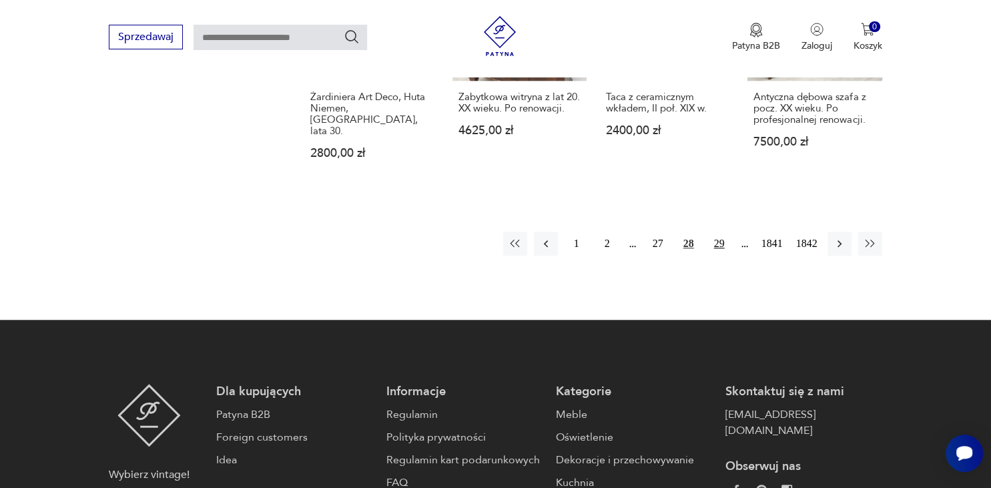
click at [717, 232] on button "29" at bounding box center [719, 244] width 24 height 24
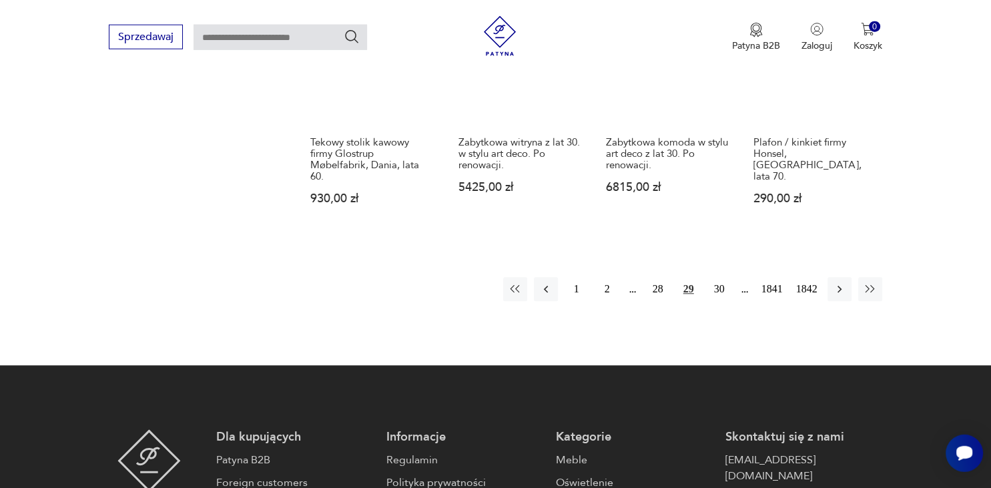
scroll to position [1229, 0]
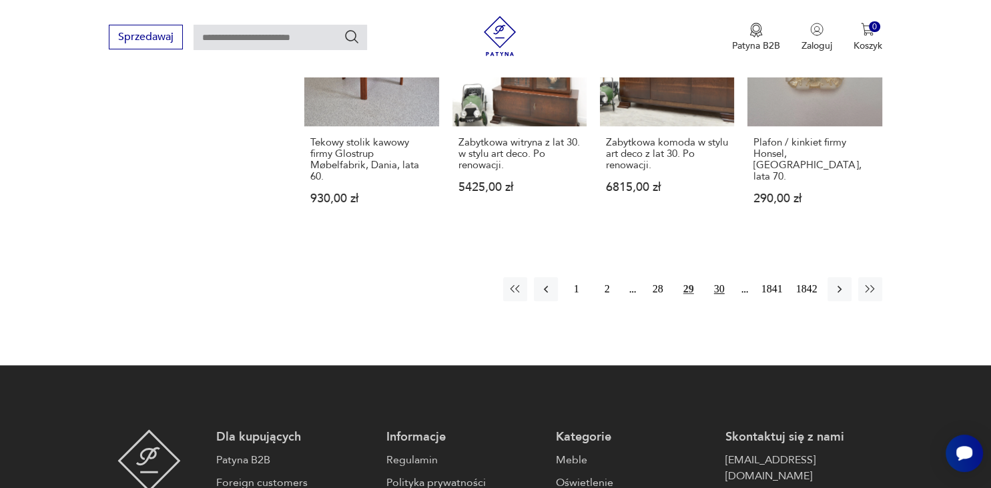
click at [717, 277] on button "30" at bounding box center [719, 289] width 24 height 24
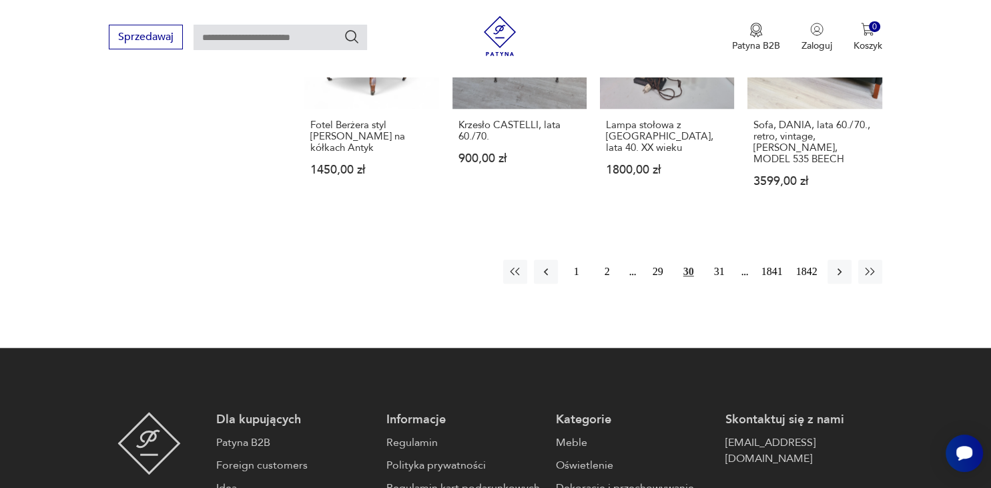
scroll to position [1299, 0]
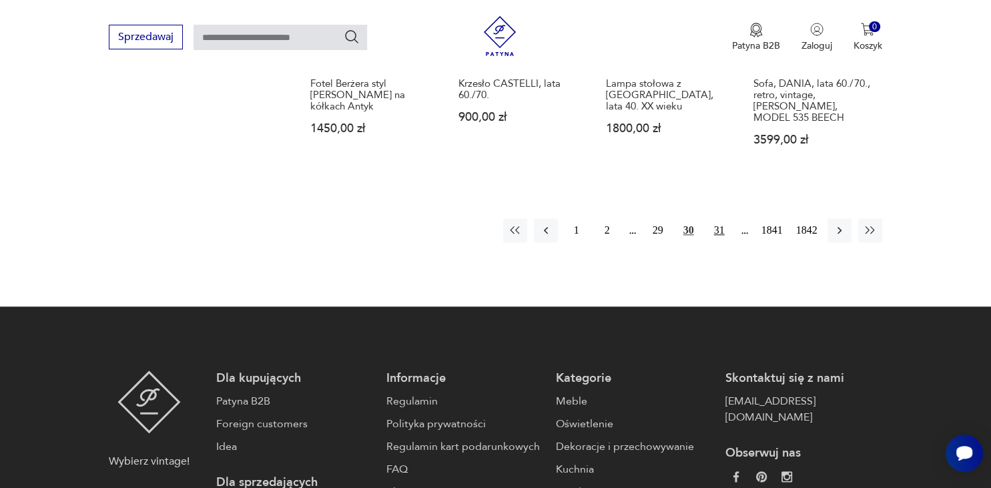
click at [719, 218] on button "31" at bounding box center [719, 230] width 24 height 24
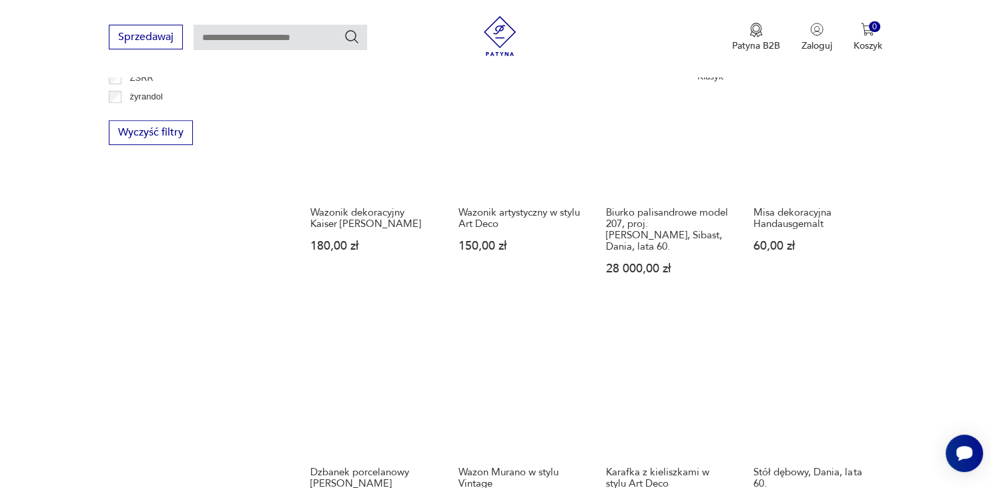
scroll to position [1229, 0]
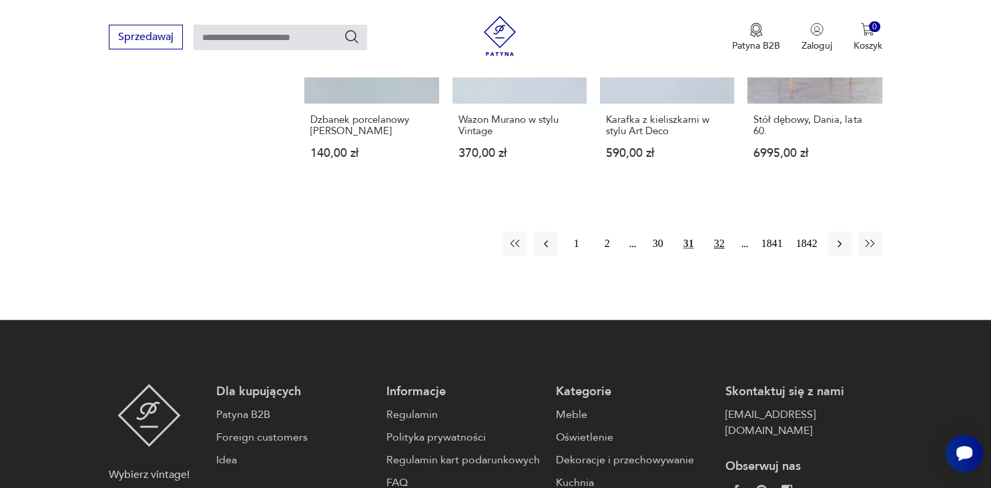
click at [723, 232] on button "32" at bounding box center [719, 244] width 24 height 24
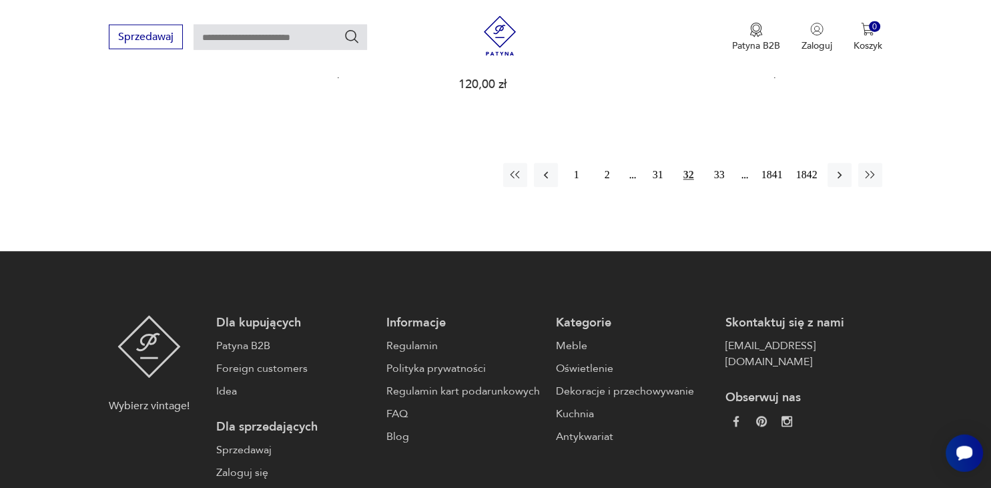
scroll to position [1370, 0]
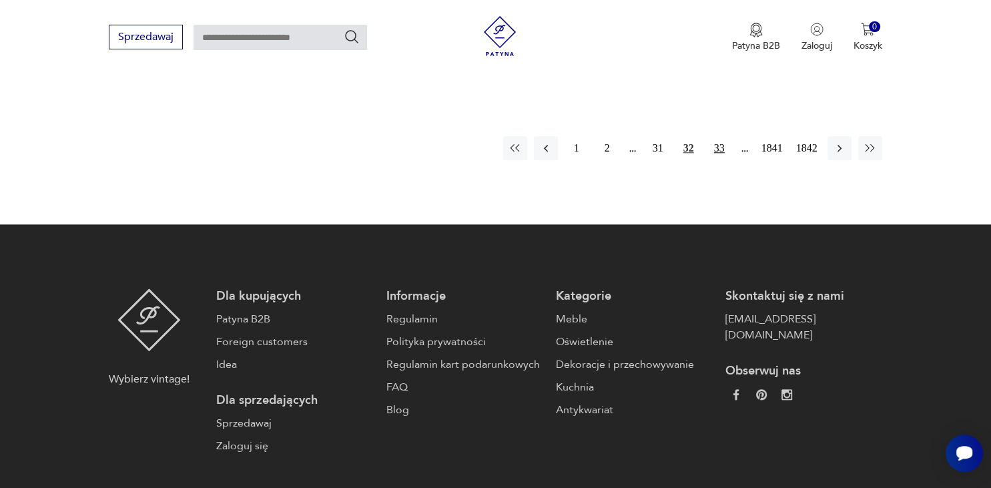
click at [720, 136] on button "33" at bounding box center [719, 148] width 24 height 24
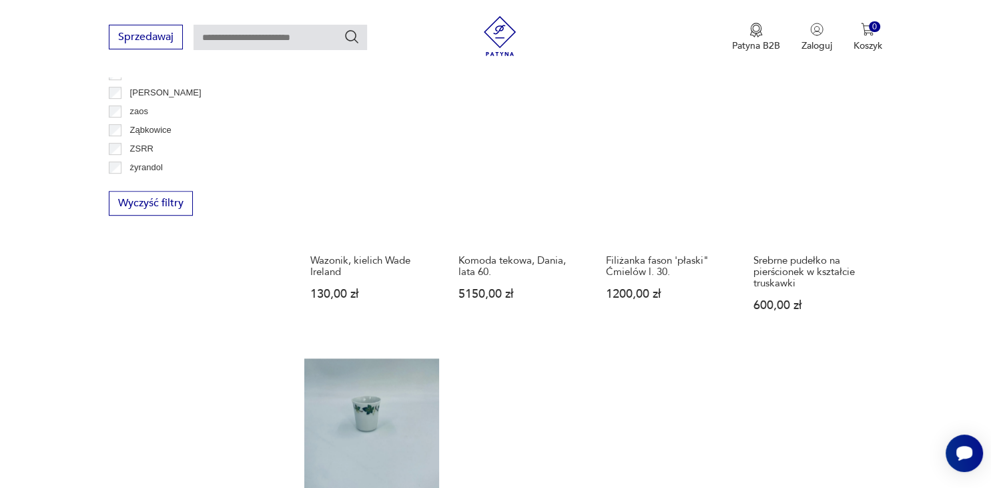
scroll to position [1158, 0]
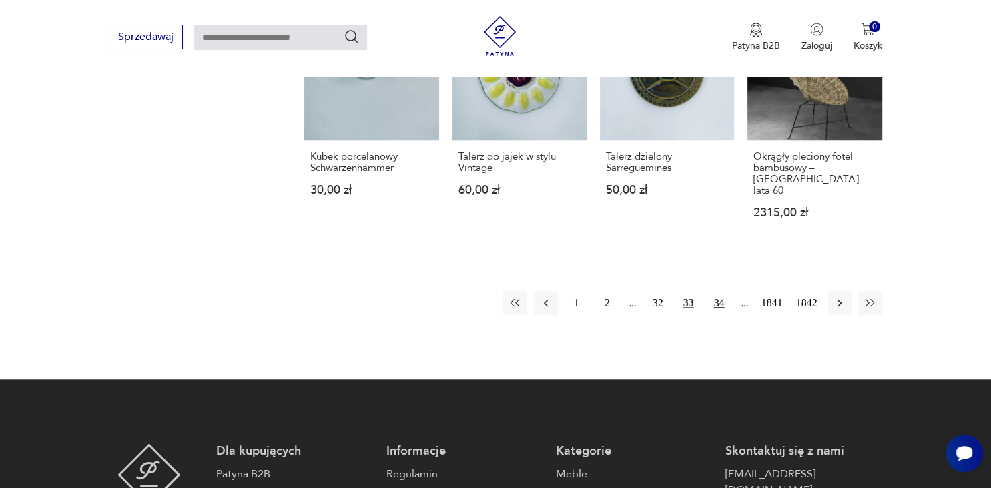
click at [719, 291] on button "34" at bounding box center [719, 303] width 24 height 24
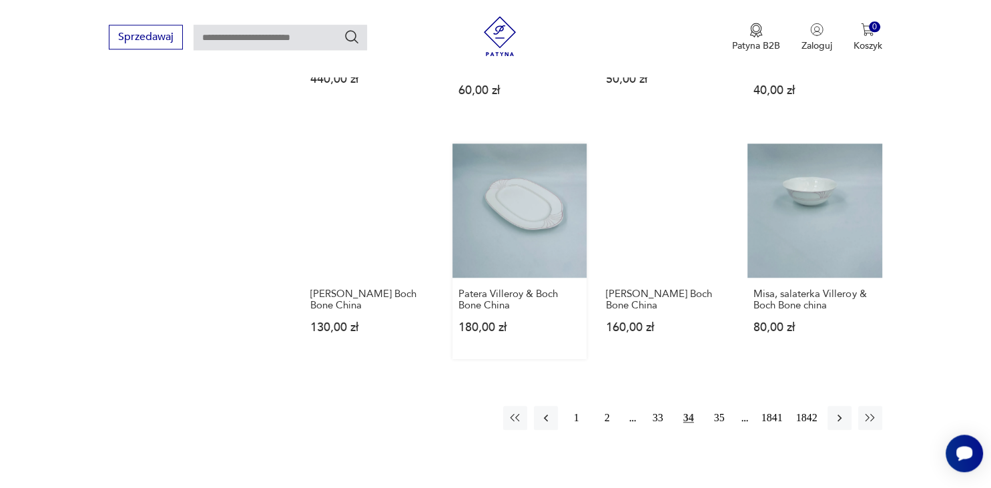
scroll to position [1088, 0]
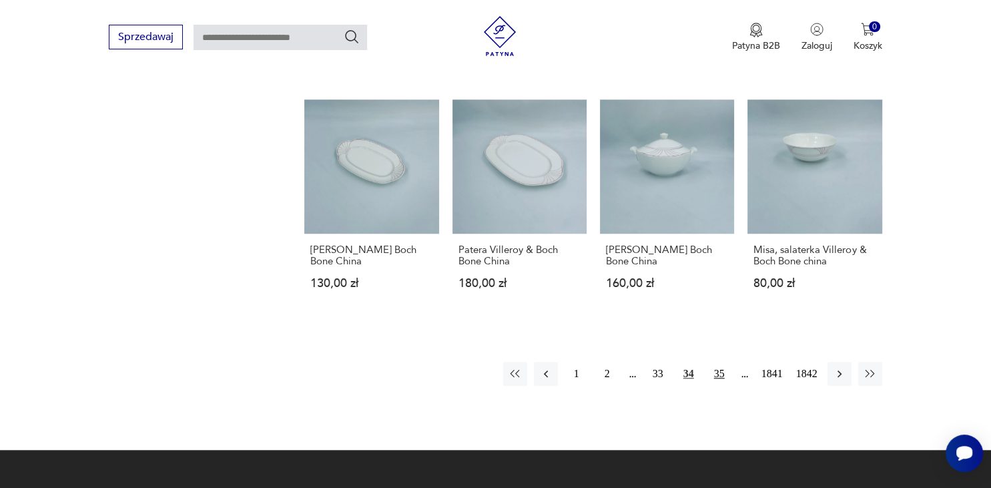
click at [722, 362] on button "35" at bounding box center [719, 374] width 24 height 24
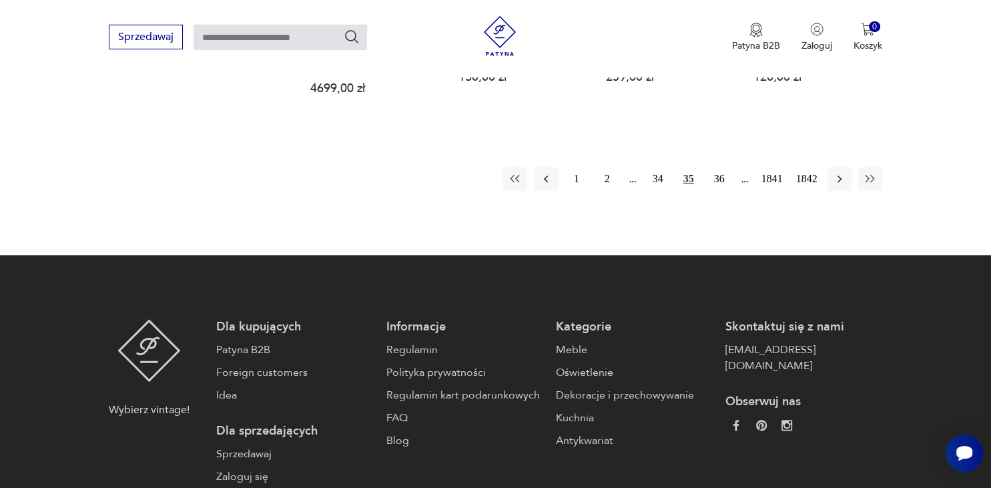
scroll to position [1299, 0]
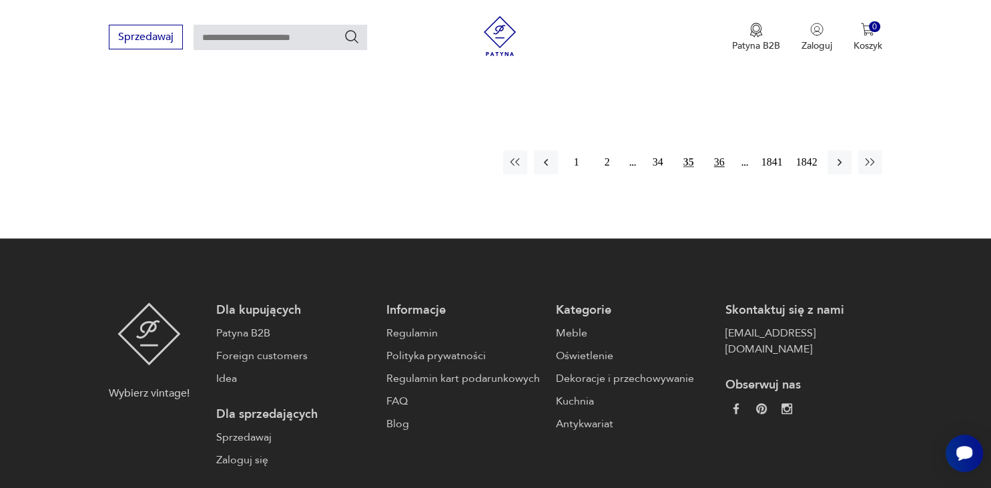
click at [714, 150] on button "36" at bounding box center [719, 162] width 24 height 24
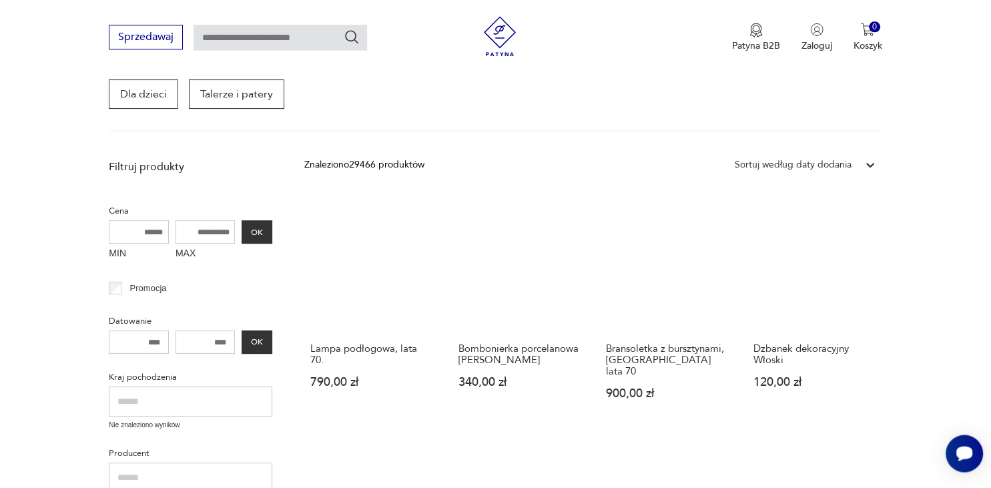
scroll to position [242, 0]
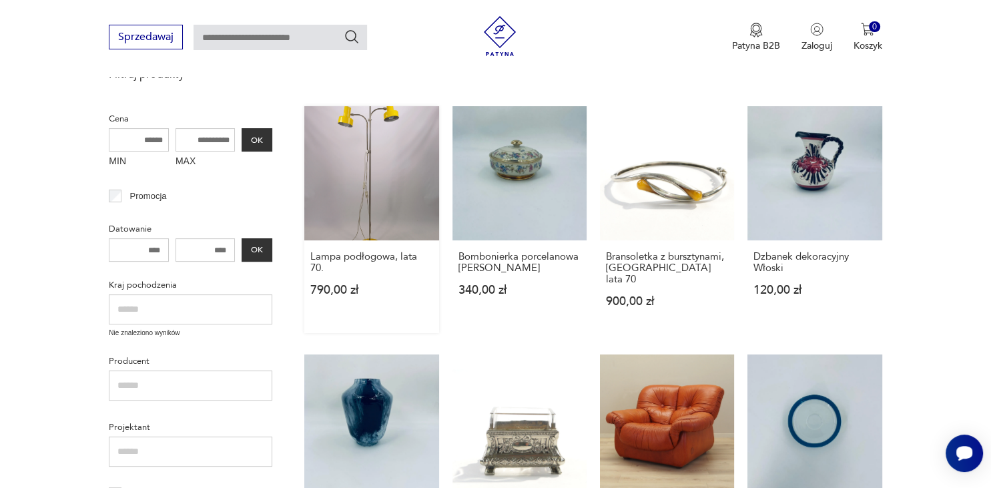
click at [382, 202] on link "Lampa podłogowa, lata 70. 790,00 zł" at bounding box center [371, 219] width 134 height 227
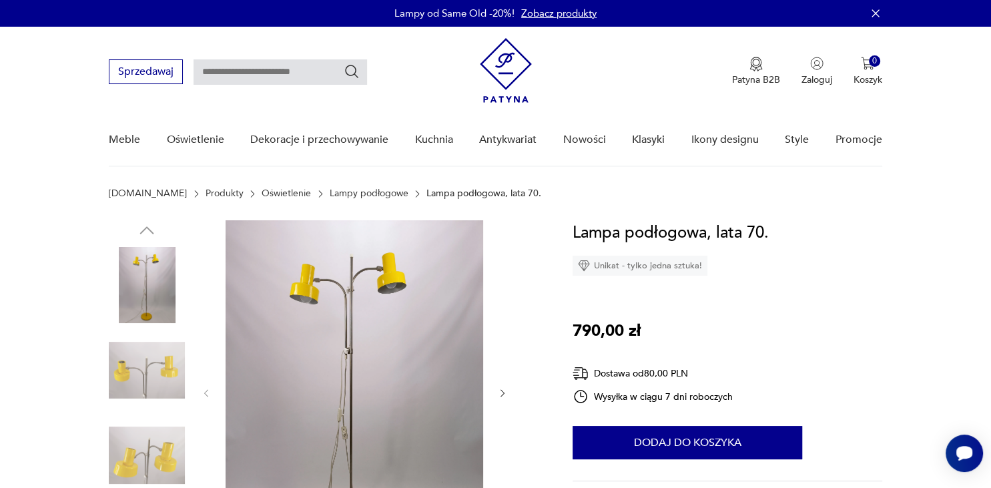
click at [385, 315] on img at bounding box center [355, 392] width 258 height 344
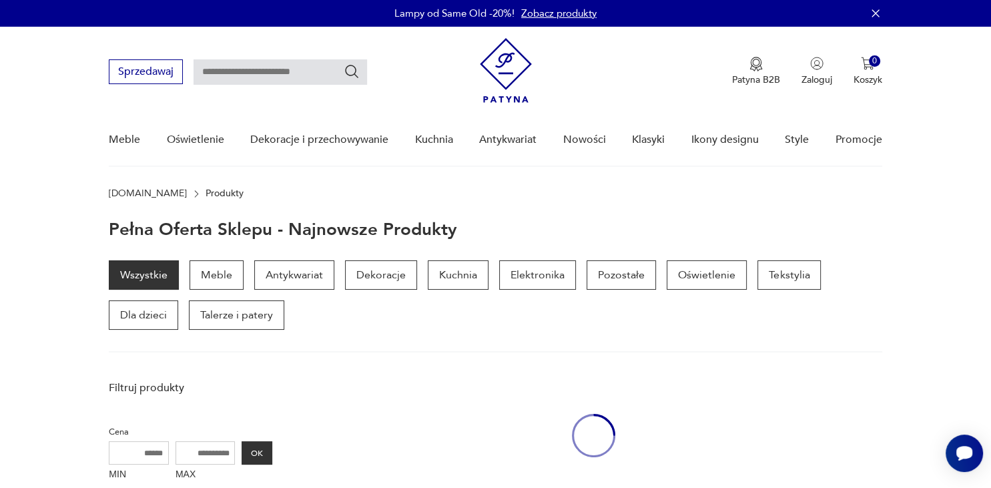
scroll to position [313, 0]
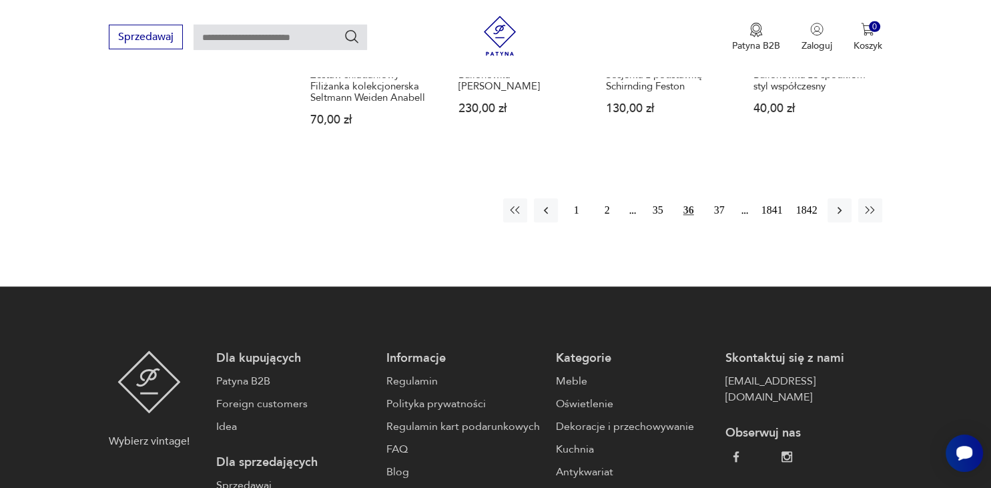
scroll to position [1257, 0]
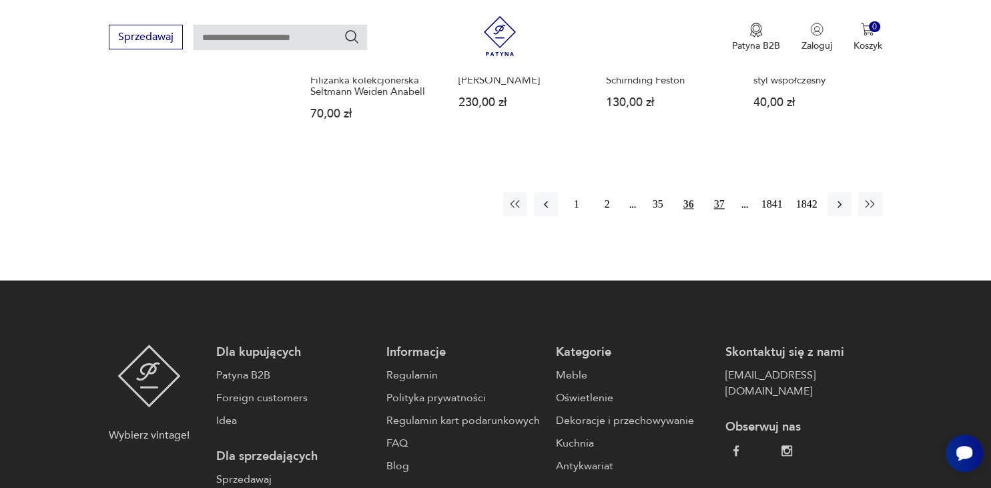
click at [719, 192] on button "37" at bounding box center [719, 204] width 24 height 24
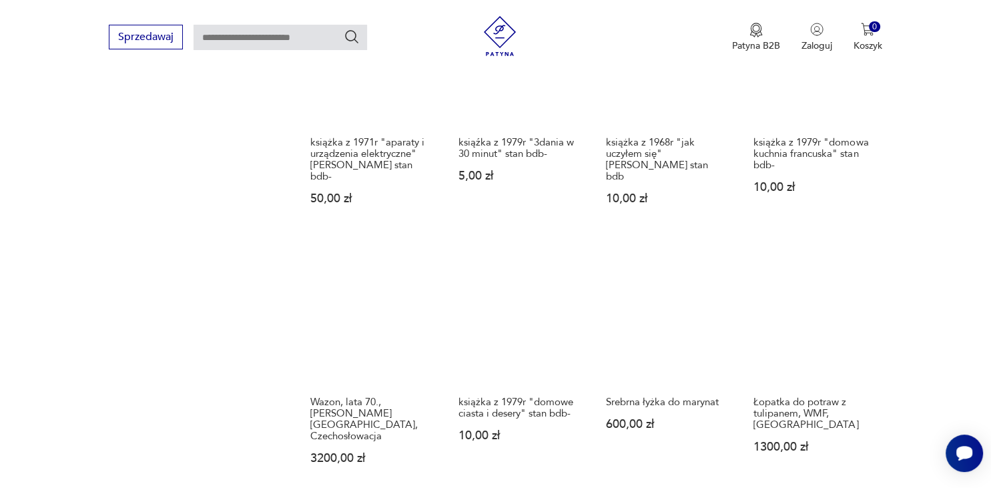
scroll to position [1229, 0]
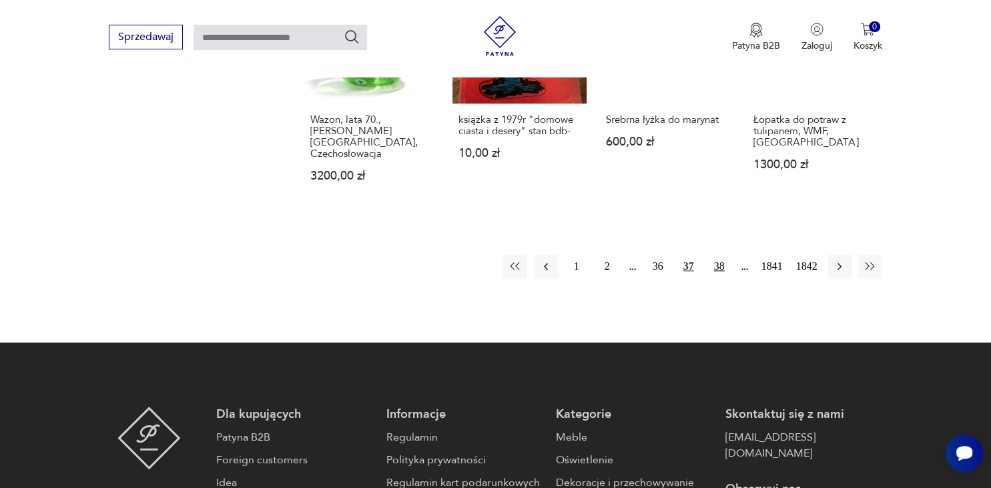
click at [722, 254] on button "38" at bounding box center [719, 266] width 24 height 24
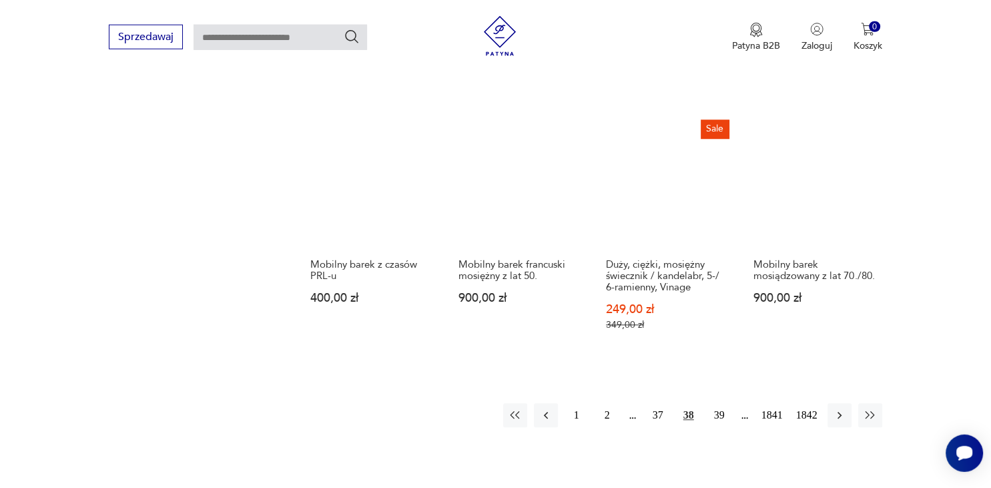
scroll to position [1158, 0]
